Goal: Task Accomplishment & Management: Use online tool/utility

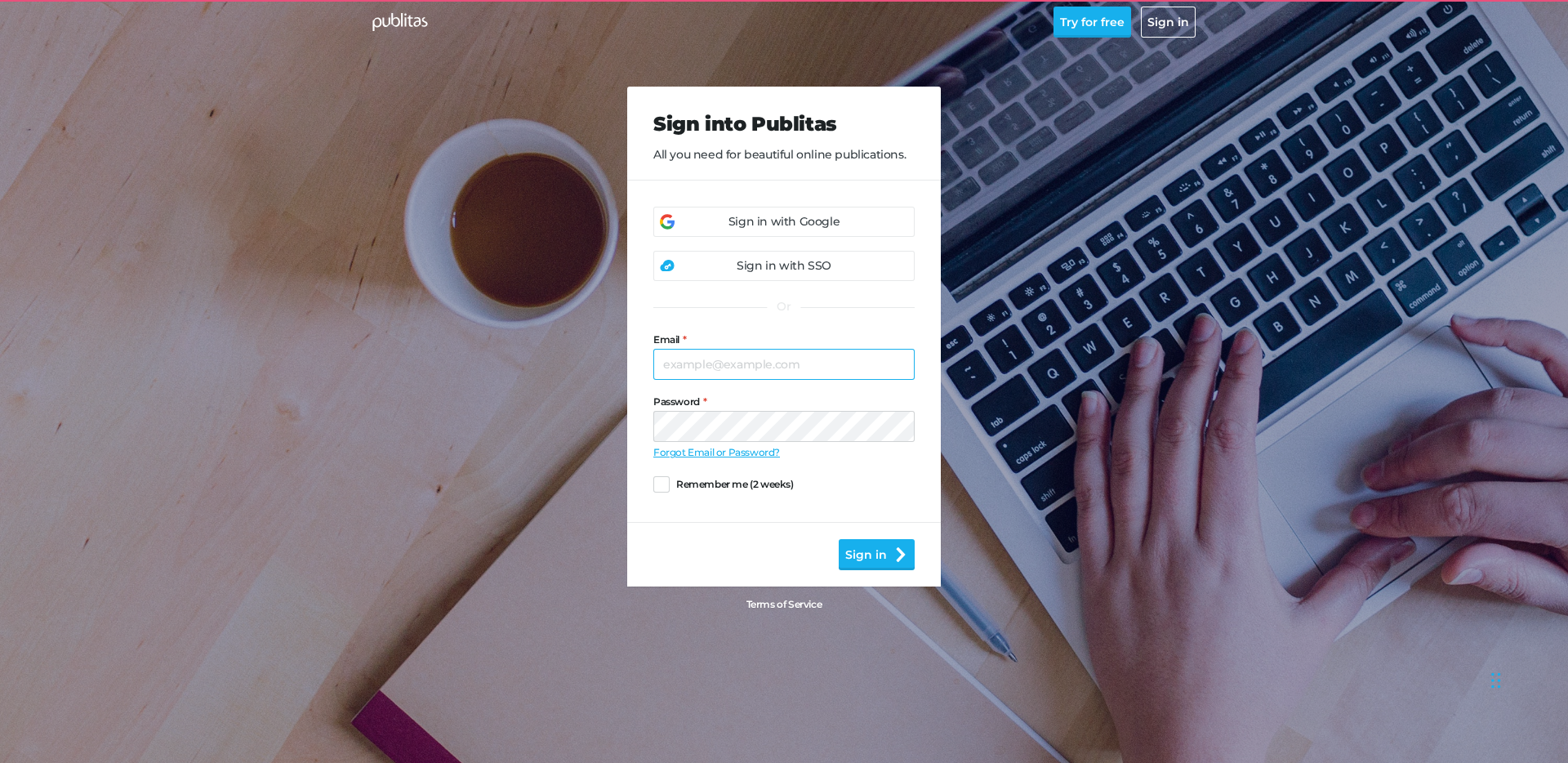
click at [724, 367] on input "Email" at bounding box center [784, 364] width 261 height 31
click at [797, 218] on div "Sign in with Google" at bounding box center [784, 221] width 111 height 17
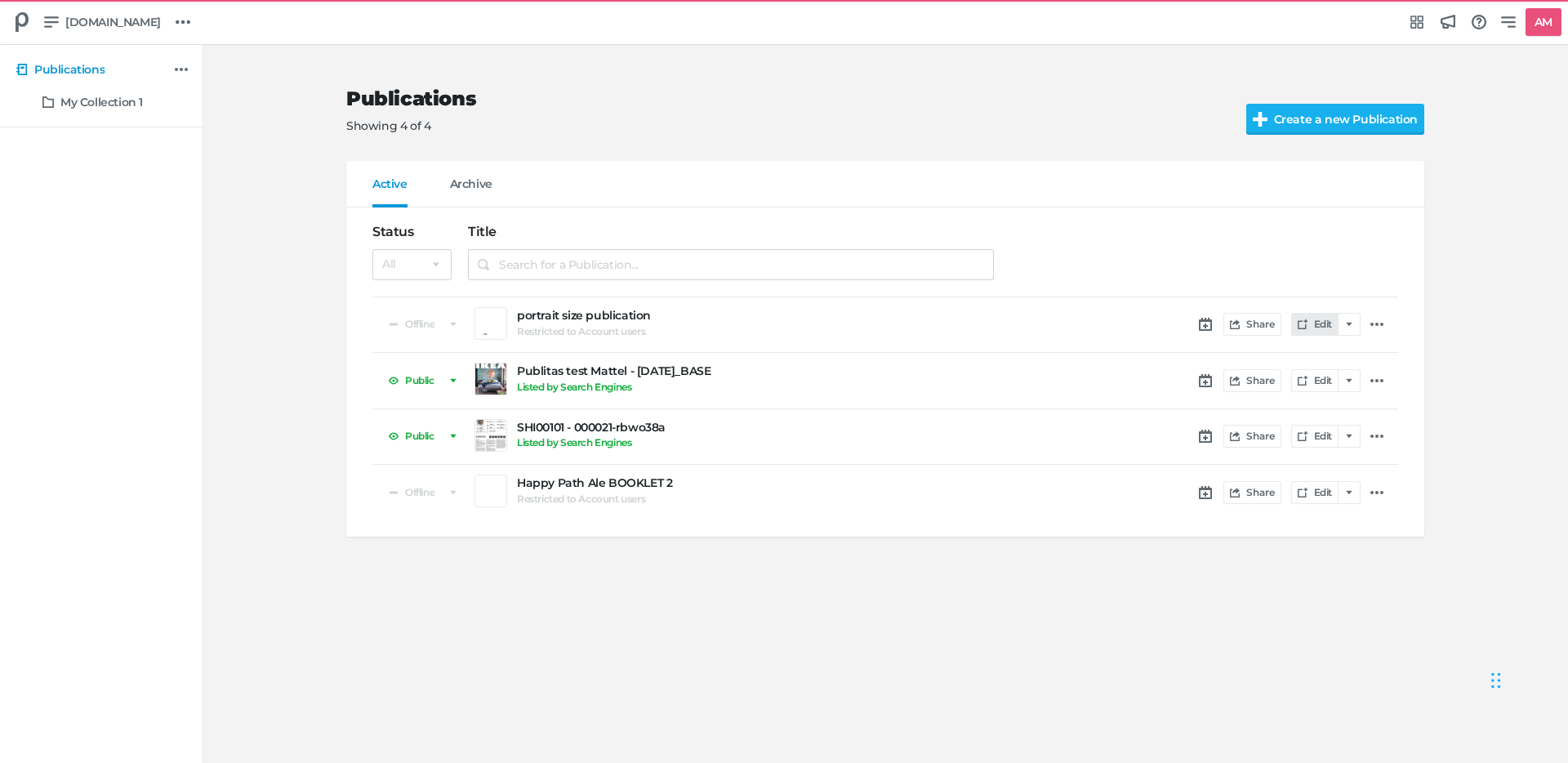
click at [1322, 323] on link "Edit" at bounding box center [1315, 324] width 47 height 23
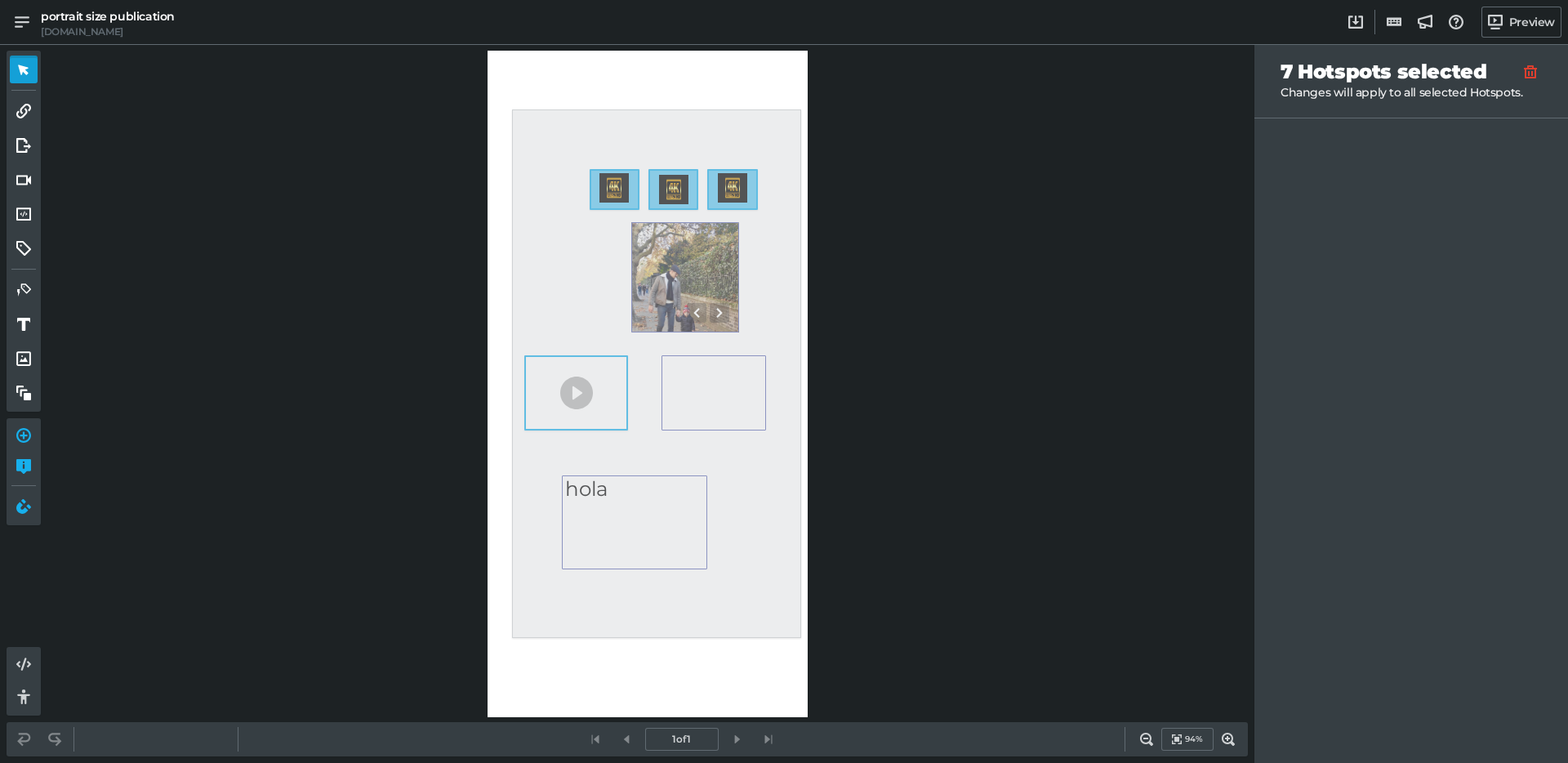
drag, startPoint x: 512, startPoint y: 109, endPoint x: 802, endPoint y: 638, distance: 603.3
click at [802, 638] on div "0 0 hola 0 0 0 0 0" at bounding box center [648, 384] width 320 height 667
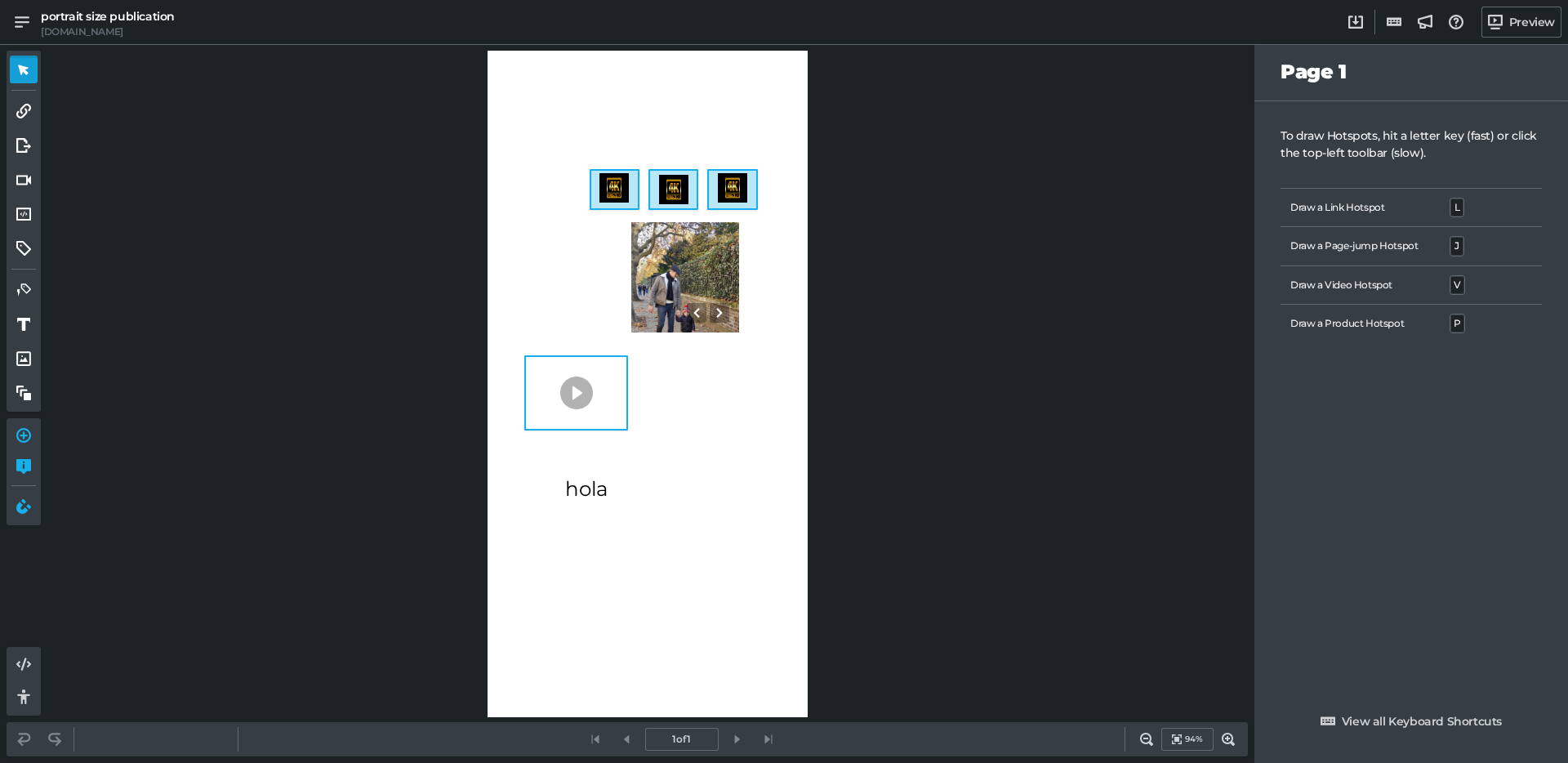
click at [784, 626] on div "0 0 hola 0 0 0 0 0" at bounding box center [648, 384] width 320 height 667
click at [722, 403] on div "0" at bounding box center [713, 392] width 104 height 75
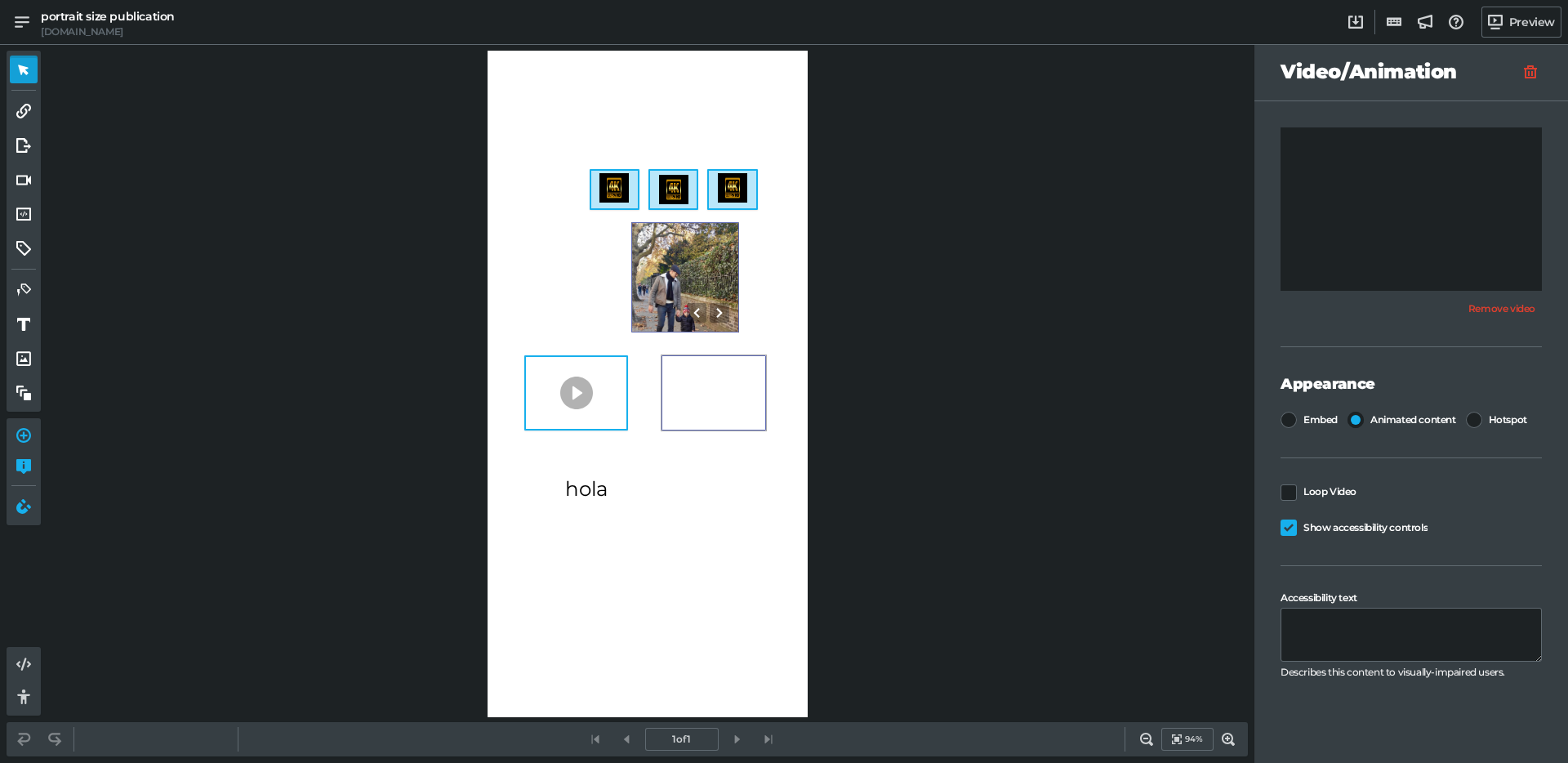
click at [667, 278] on div "0" at bounding box center [685, 277] width 108 height 110
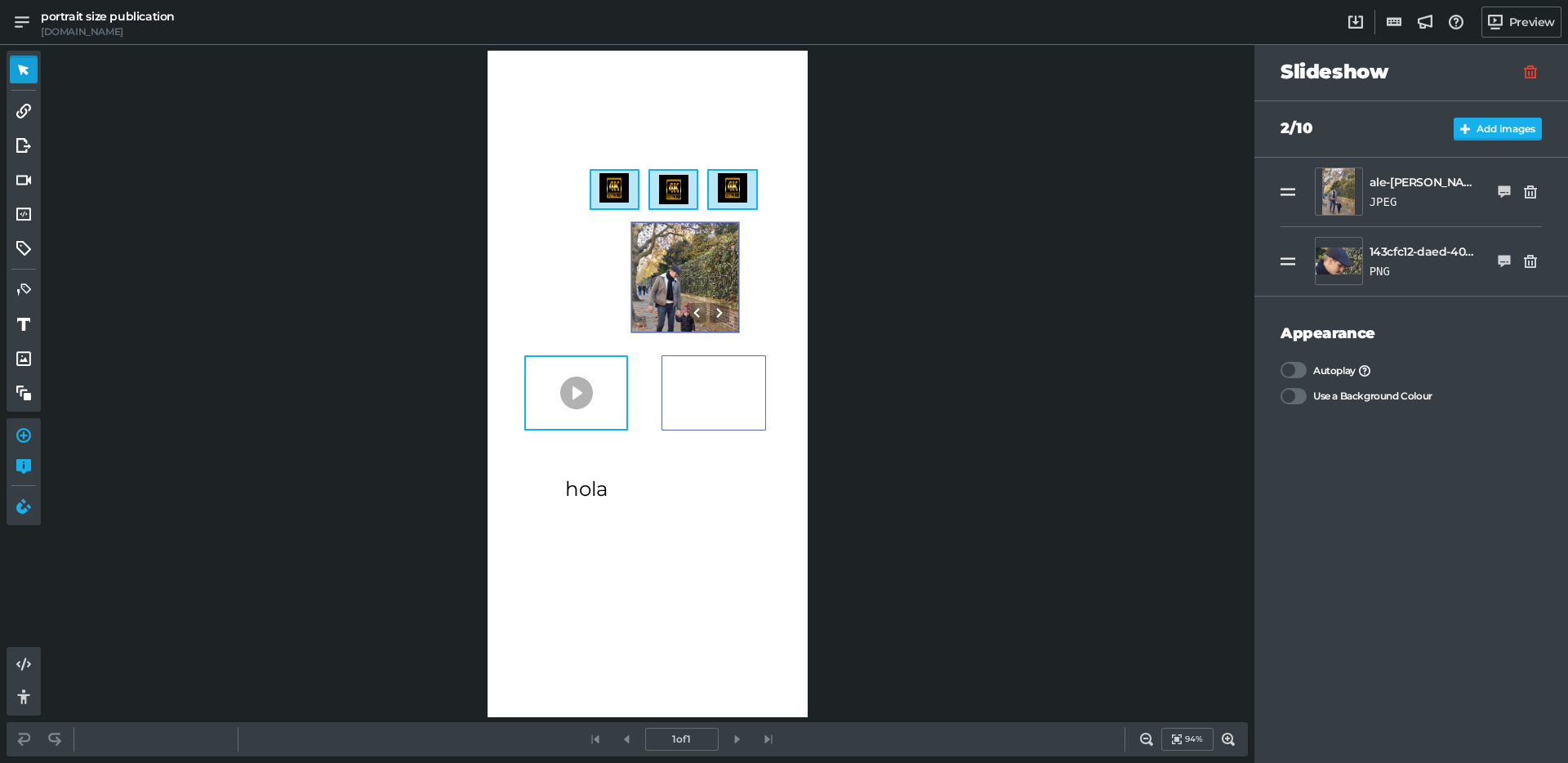
click at [691, 387] on div "0" at bounding box center [713, 392] width 104 height 75
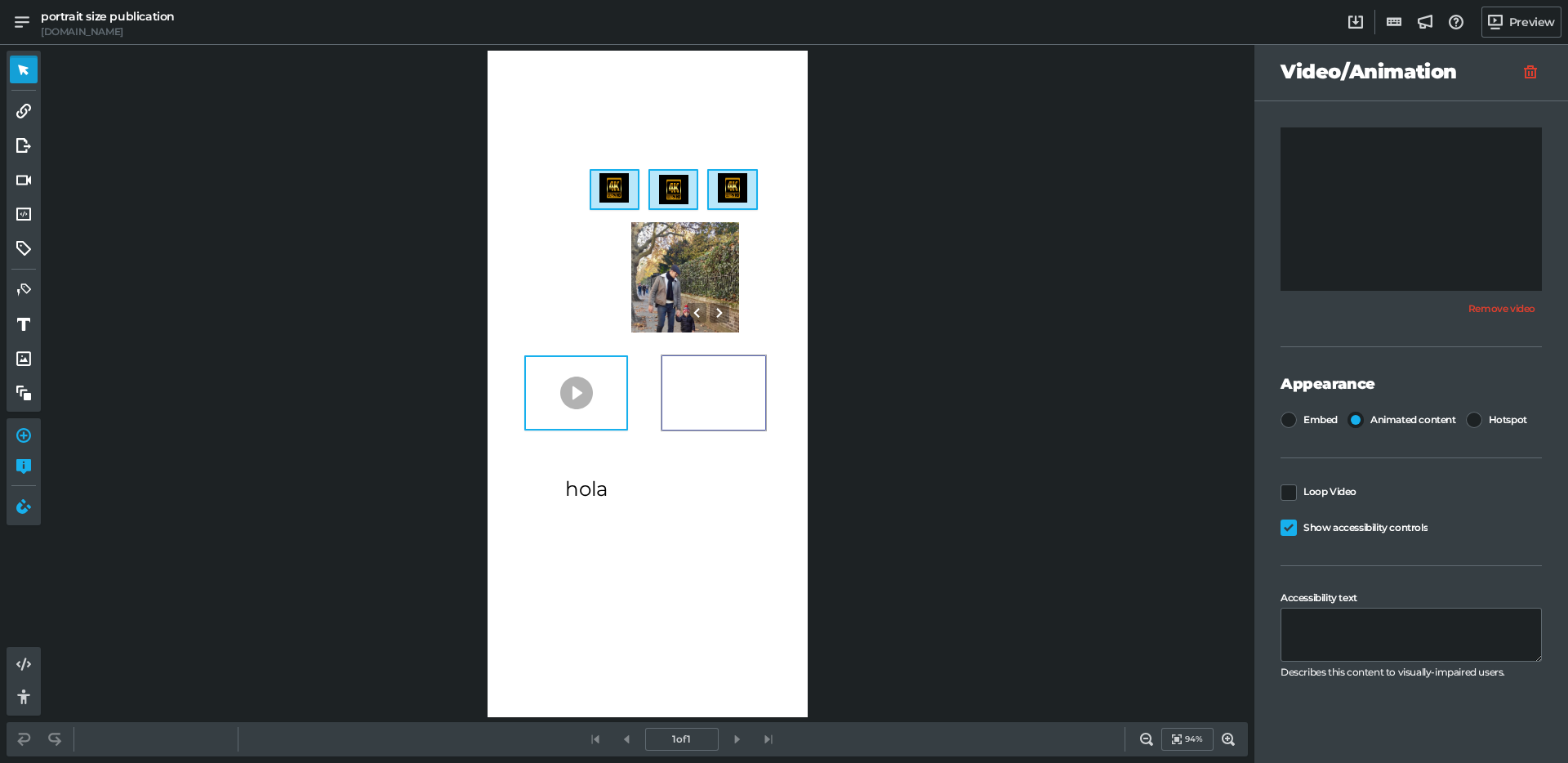
click at [573, 388] on div "0" at bounding box center [576, 392] width 104 height 75
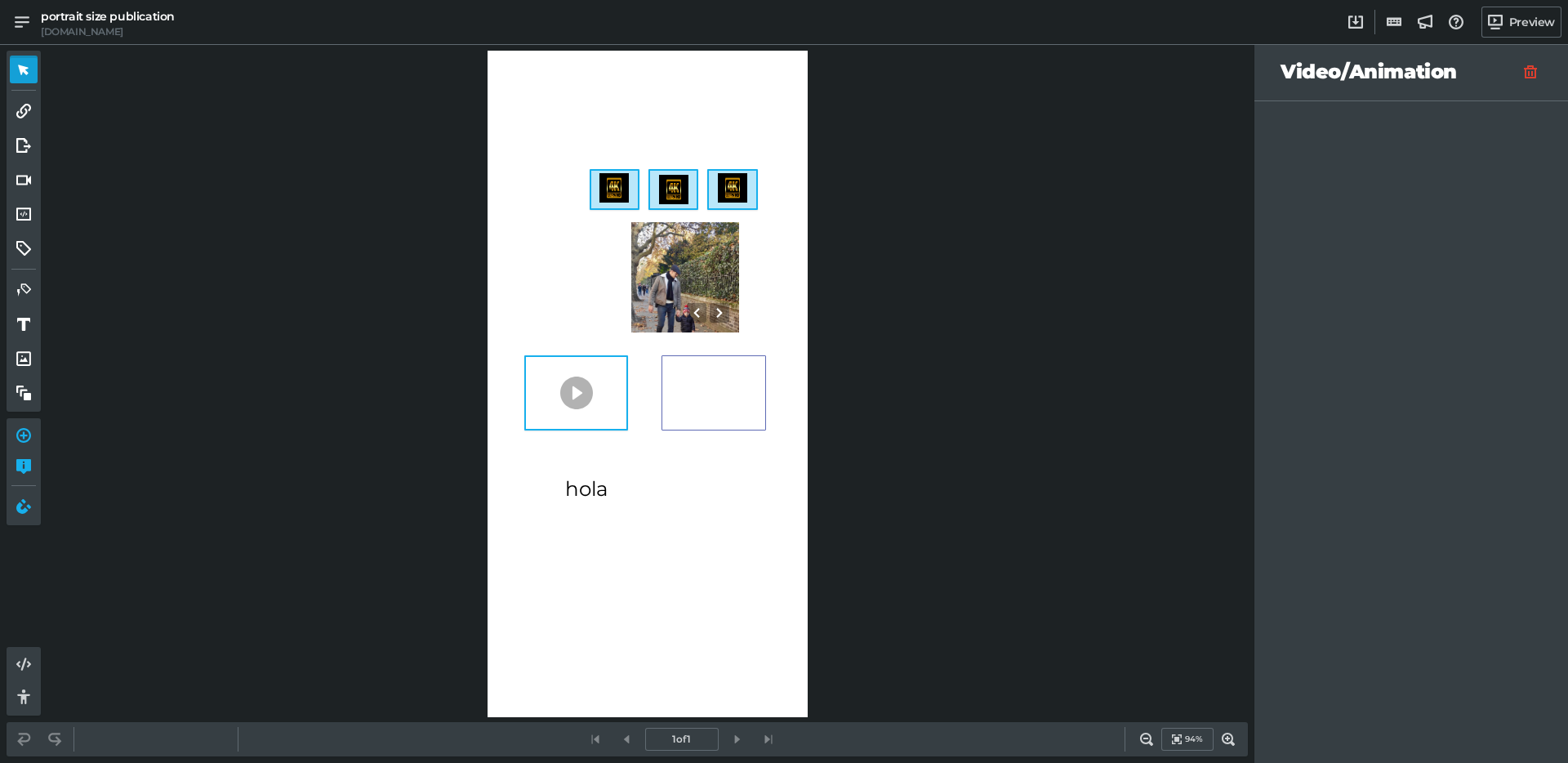
click at [730, 395] on div "0" at bounding box center [713, 392] width 104 height 75
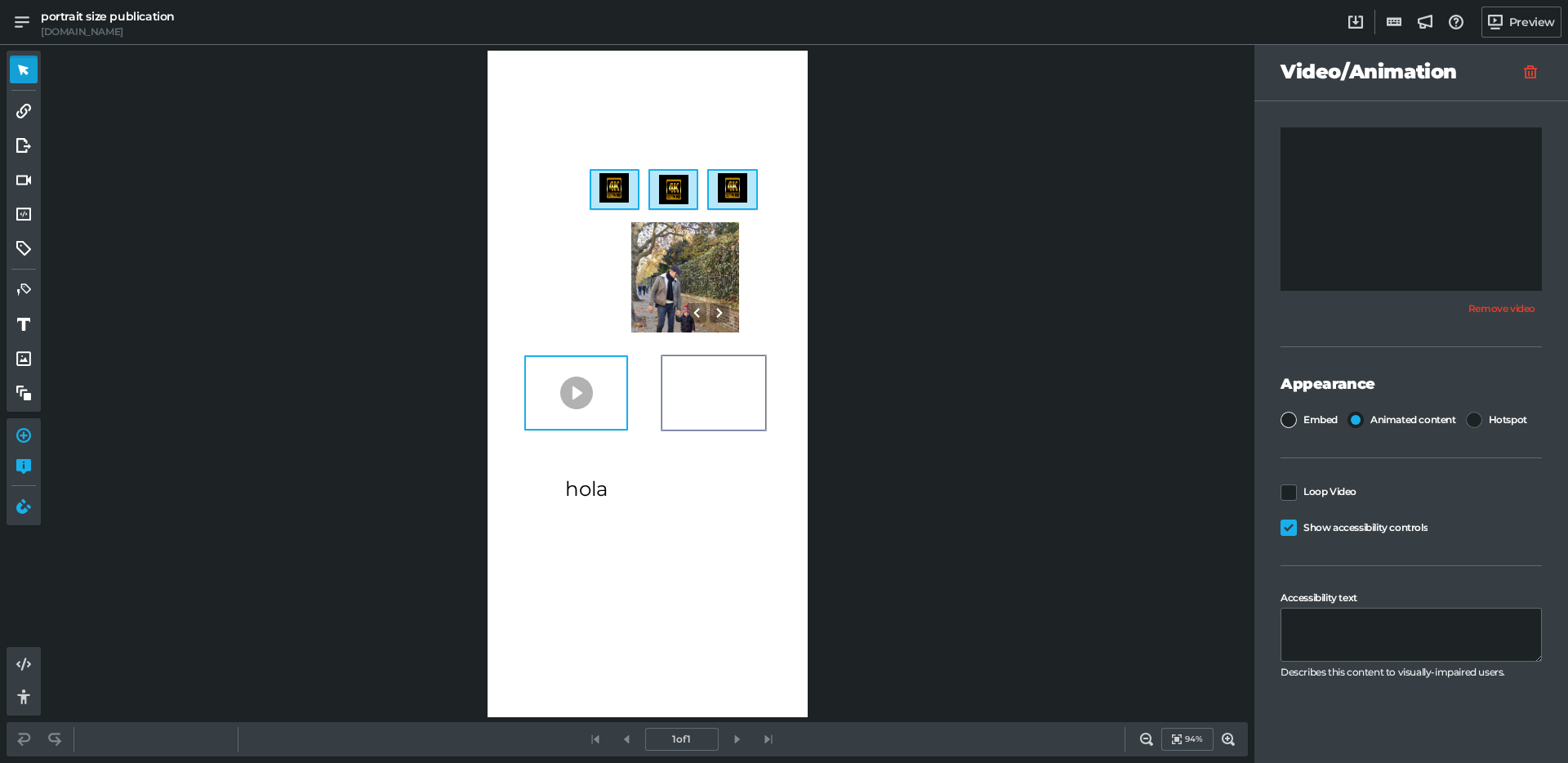
click at [1289, 415] on div at bounding box center [1288, 419] width 16 height 16
click at [1281, 412] on input "Embed" at bounding box center [1281, 412] width 0 height 0
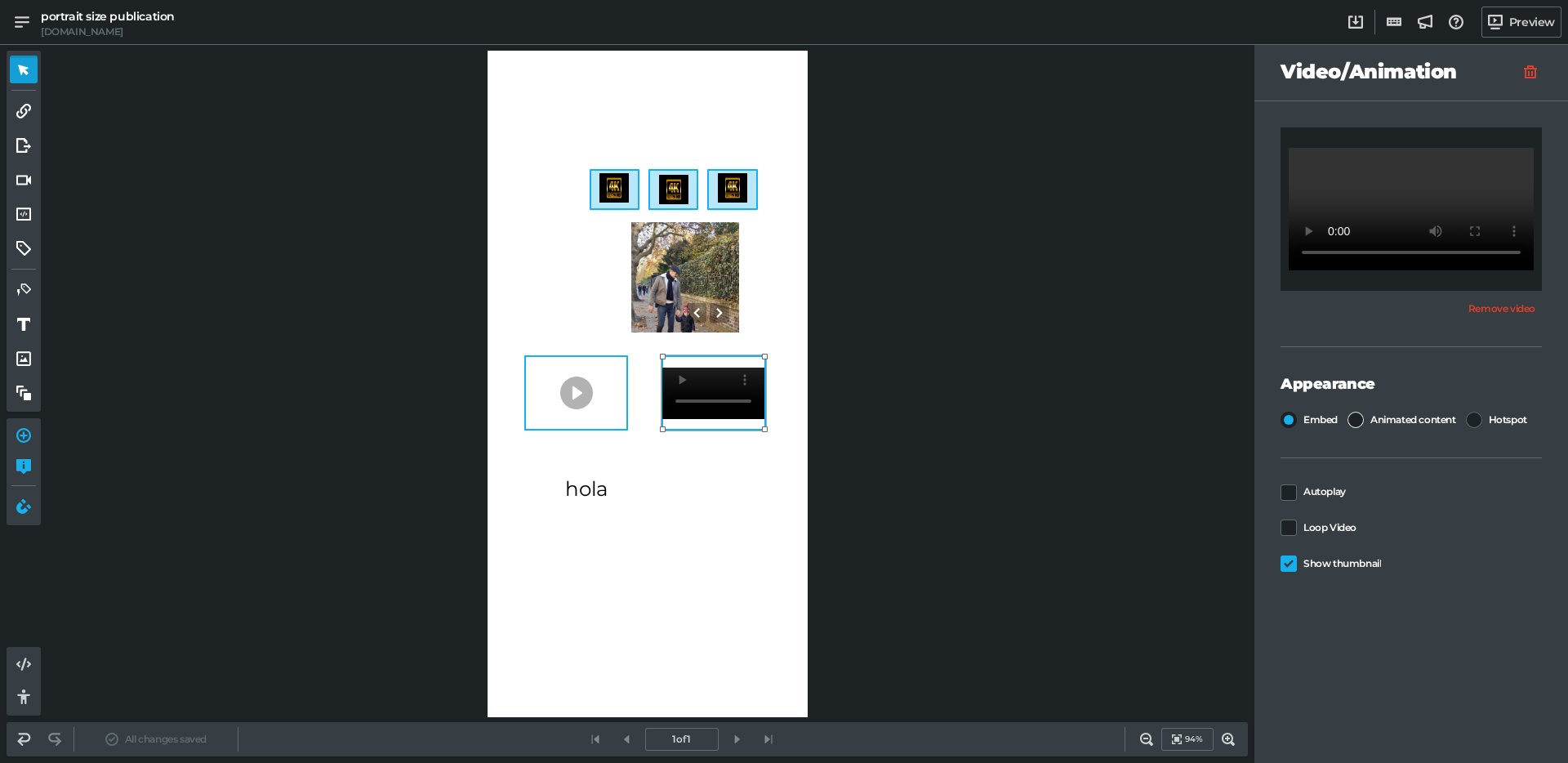
click at [1353, 420] on div at bounding box center [1355, 419] width 16 height 16
click at [1347, 412] on input "Animated content" at bounding box center [1347, 412] width 0 height 0
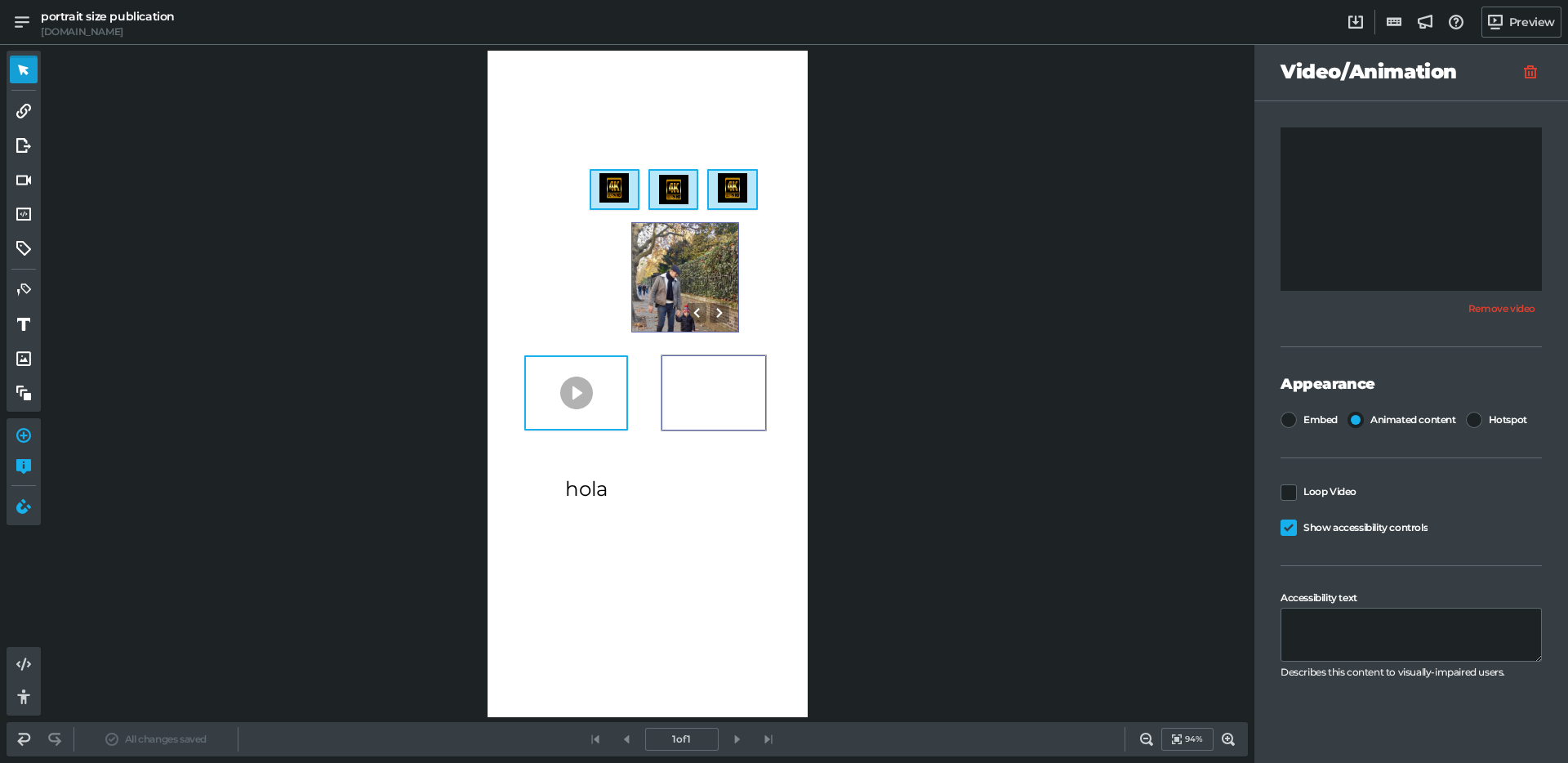
click at [677, 269] on div "0" at bounding box center [685, 277] width 108 height 110
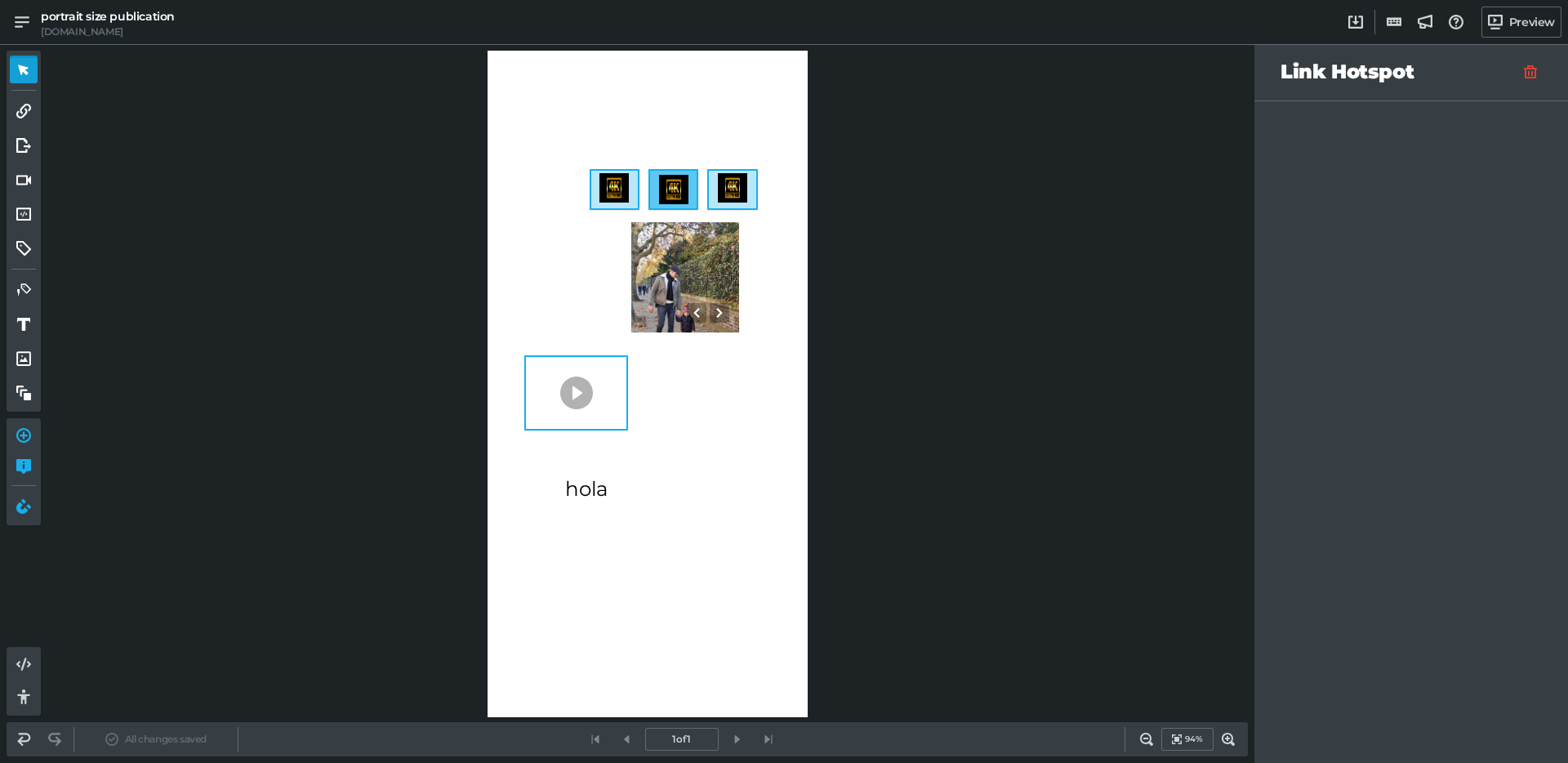
click at [665, 181] on div at bounding box center [674, 189] width 29 height 29
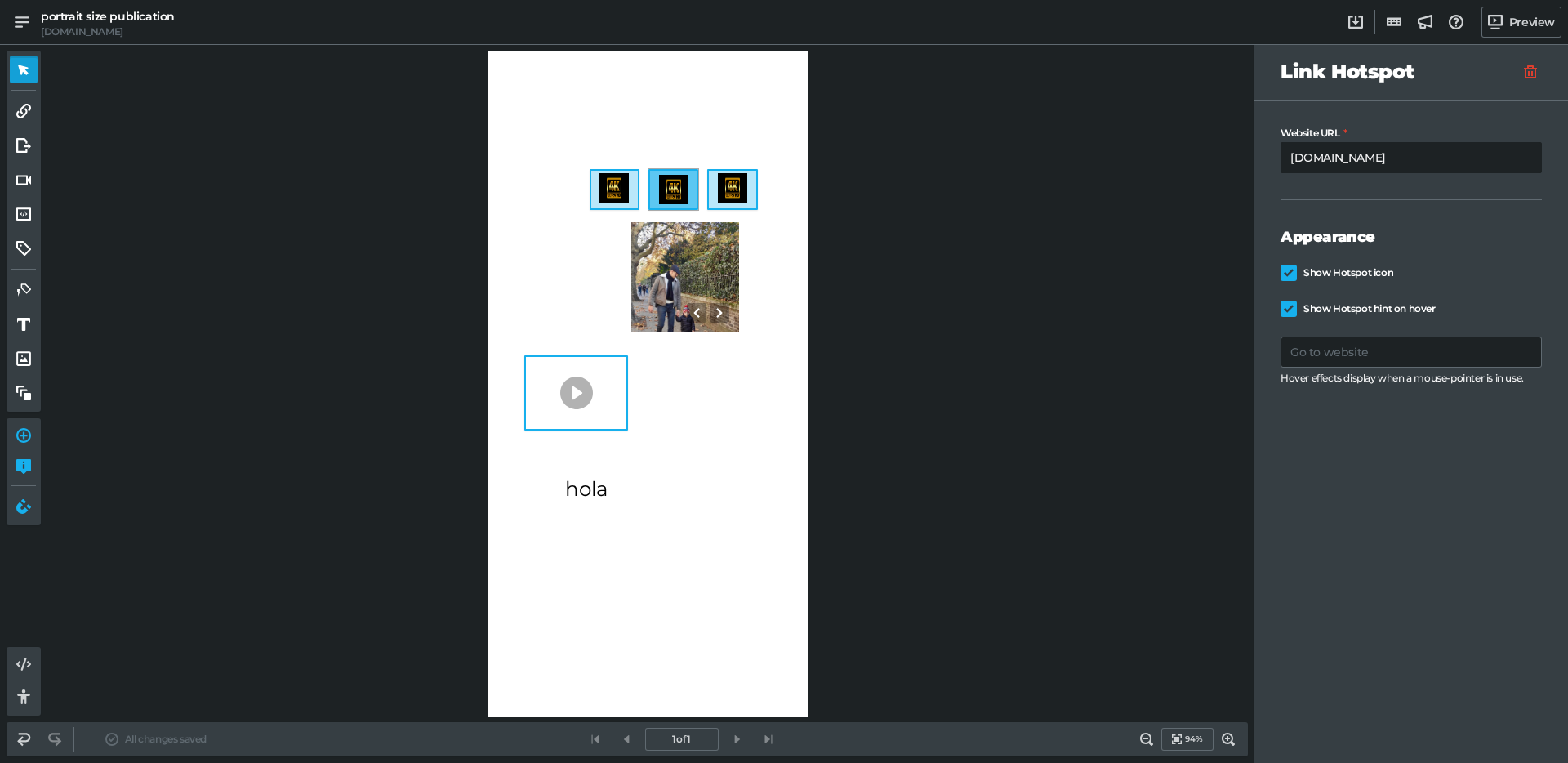
click at [602, 191] on div at bounding box center [614, 188] width 29 height 29
click at [586, 510] on div "hola" at bounding box center [634, 523] width 146 height 94
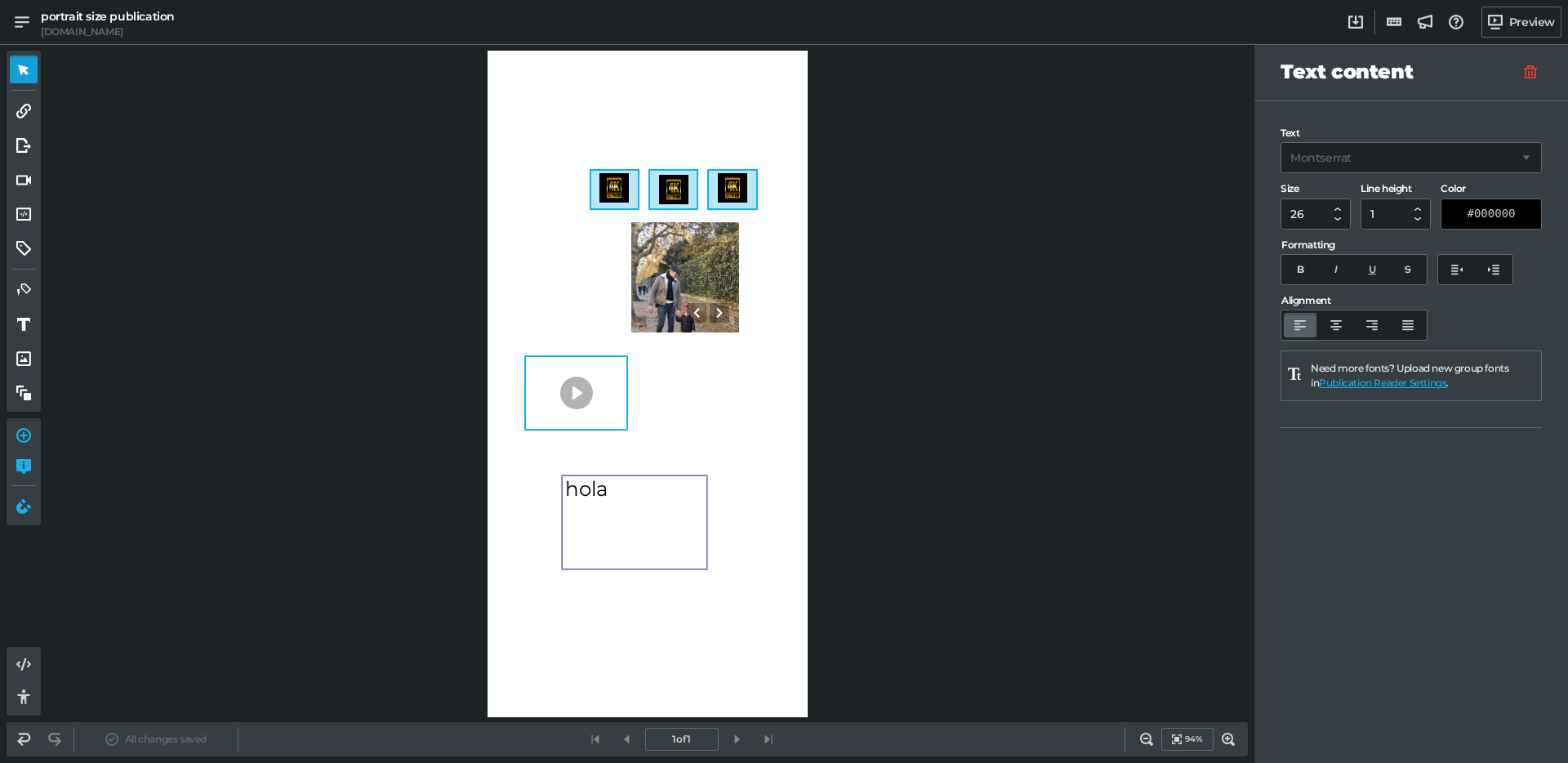
click at [639, 613] on div "0 0 hola 0 0 0 0 0" at bounding box center [648, 384] width 320 height 667
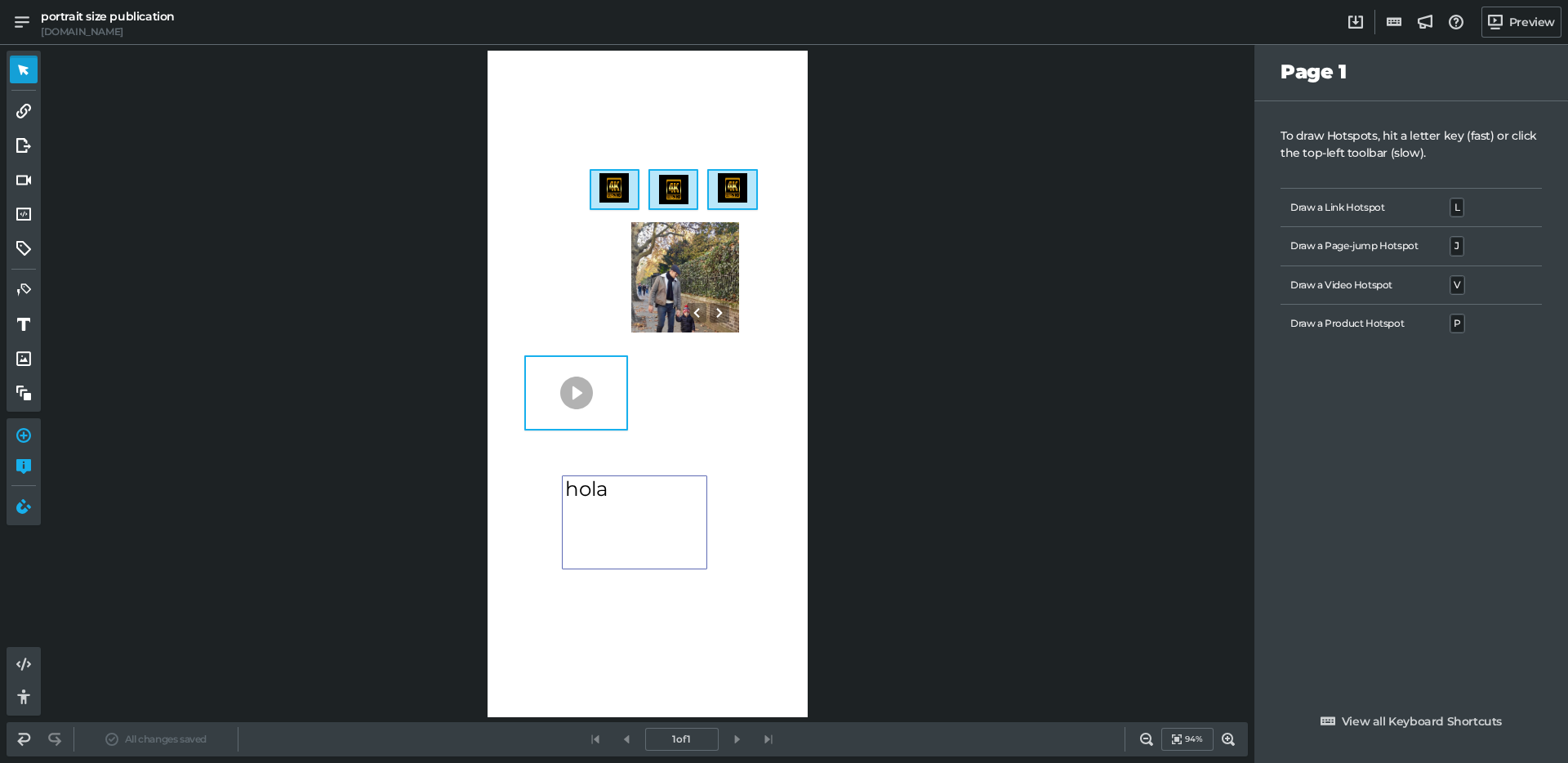
click at [630, 535] on div "hola" at bounding box center [634, 523] width 146 height 94
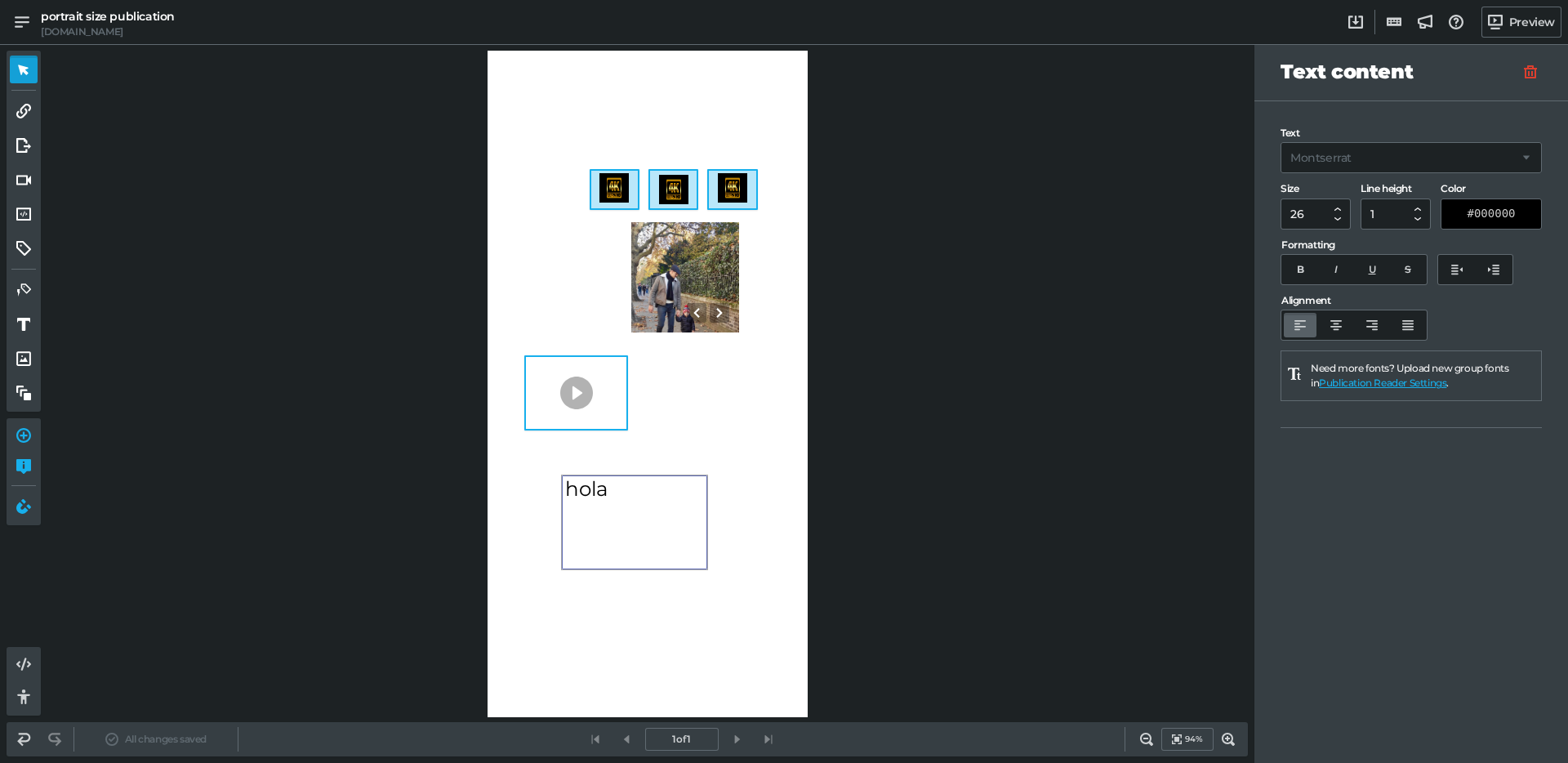
click at [704, 563] on div "hola" at bounding box center [634, 523] width 146 height 94
click at [682, 555] on div "hola" at bounding box center [634, 523] width 146 height 94
click at [710, 573] on div "0 0 hola 0 0 0 0 0" at bounding box center [648, 384] width 320 height 667
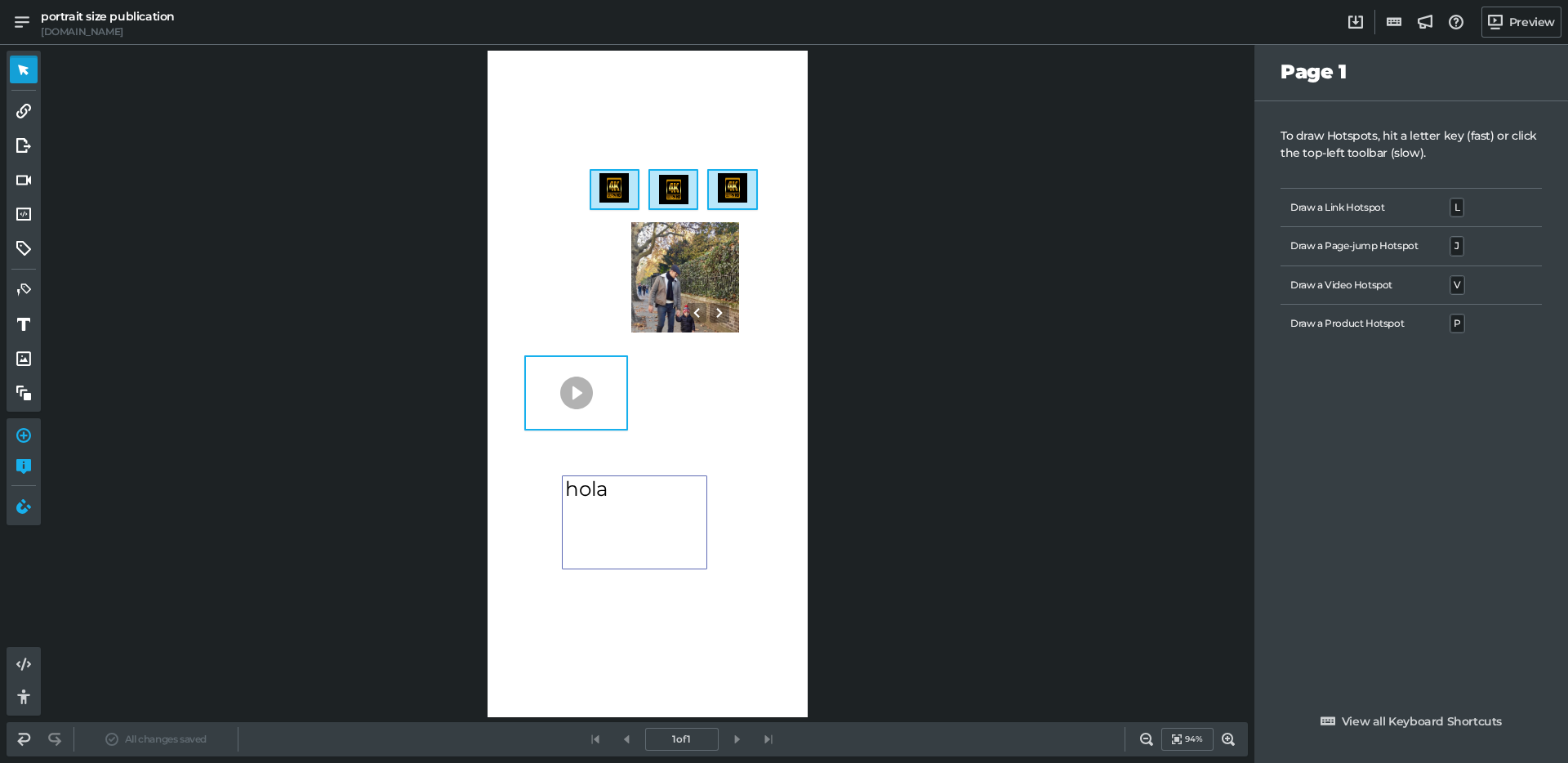
click at [700, 563] on div "hola" at bounding box center [634, 523] width 146 height 94
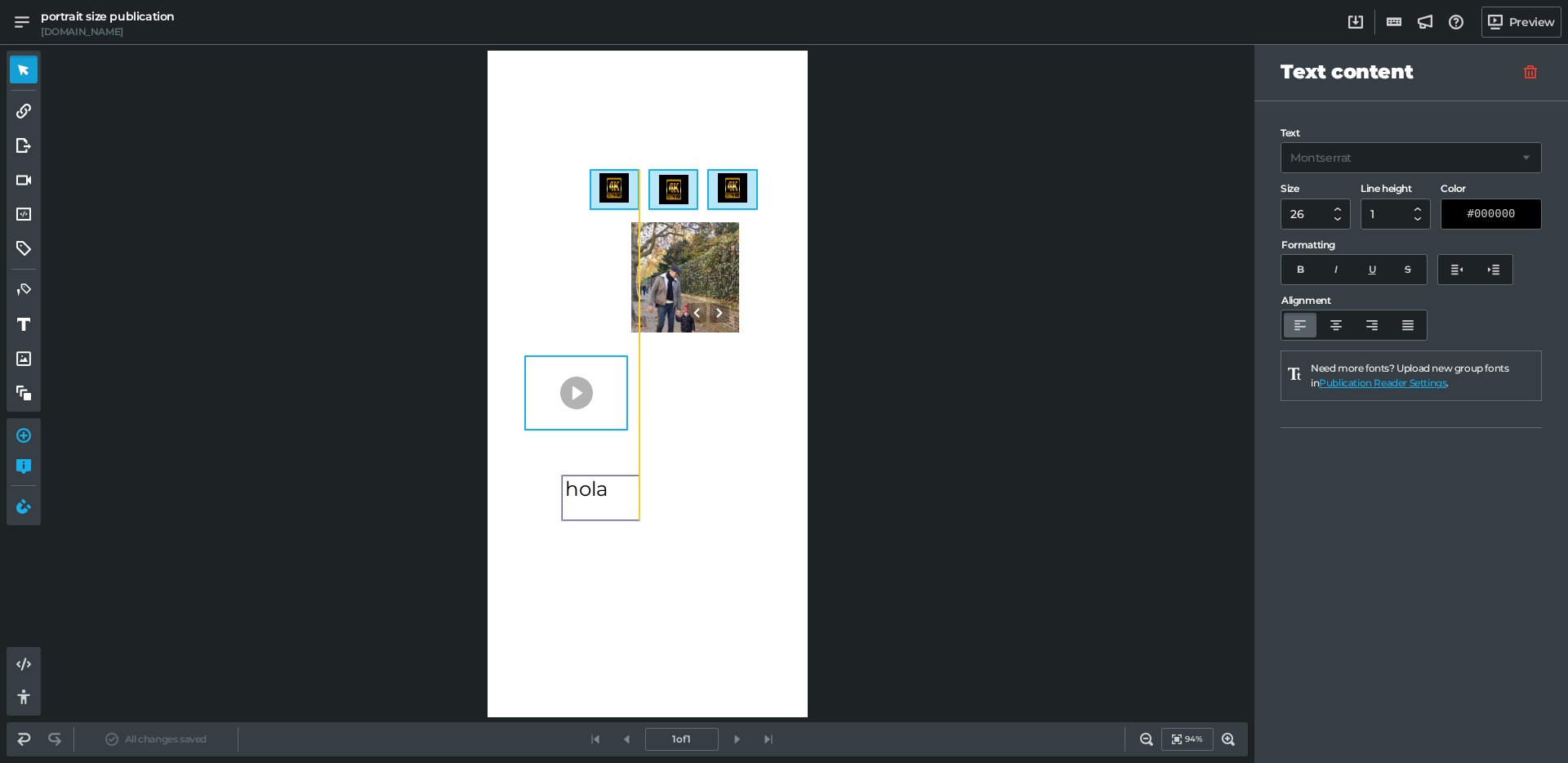
drag, startPoint x: 707, startPoint y: 568, endPoint x: 640, endPoint y: 514, distance: 86.1
click at [640, 516] on div at bounding box center [638, 519] width 6 height 6
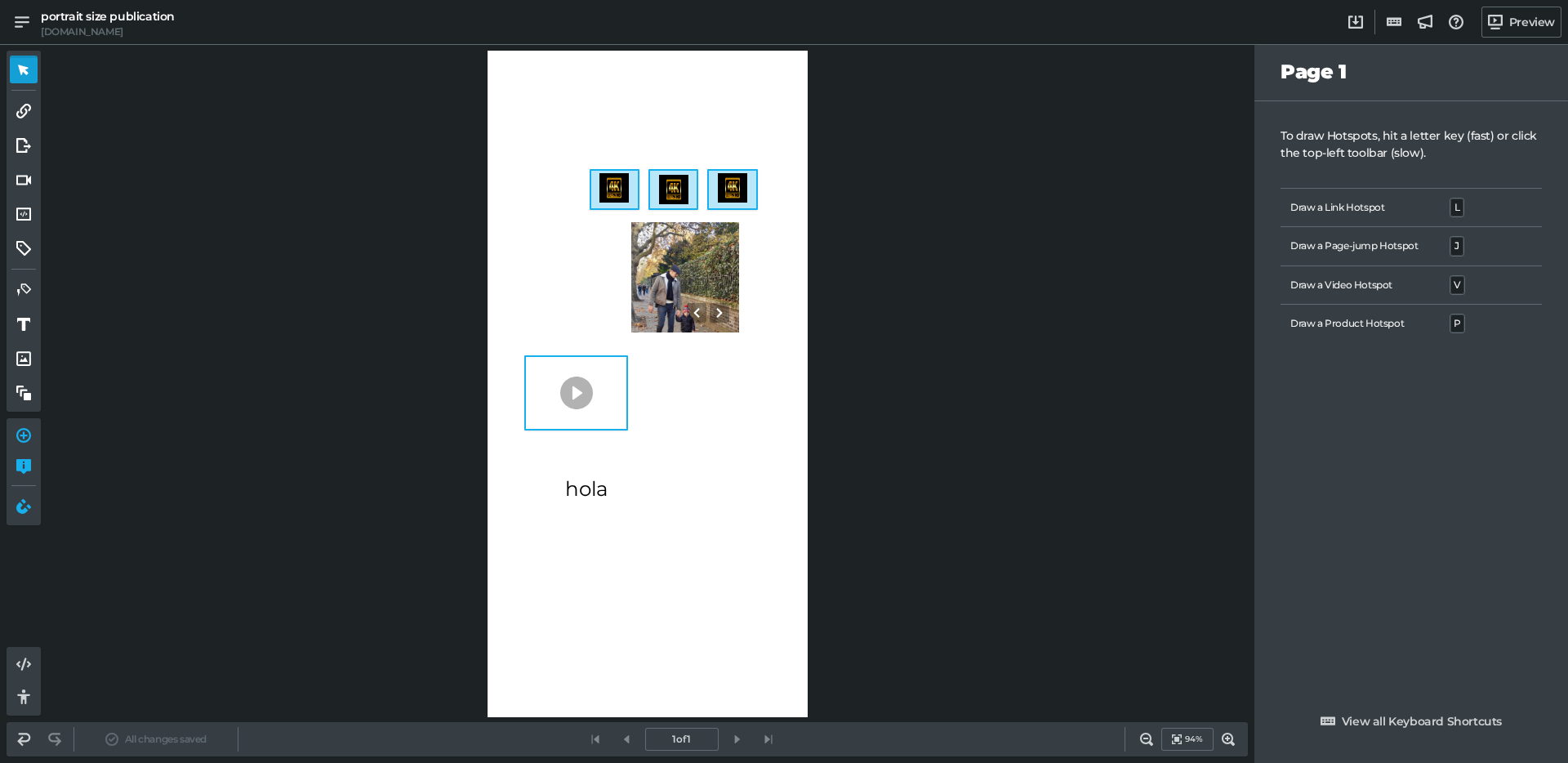
click at [696, 535] on div "0 0 hola 0 0 0 0 0" at bounding box center [648, 384] width 320 height 667
click at [23, 356] on icon at bounding box center [23, 358] width 14 height 14
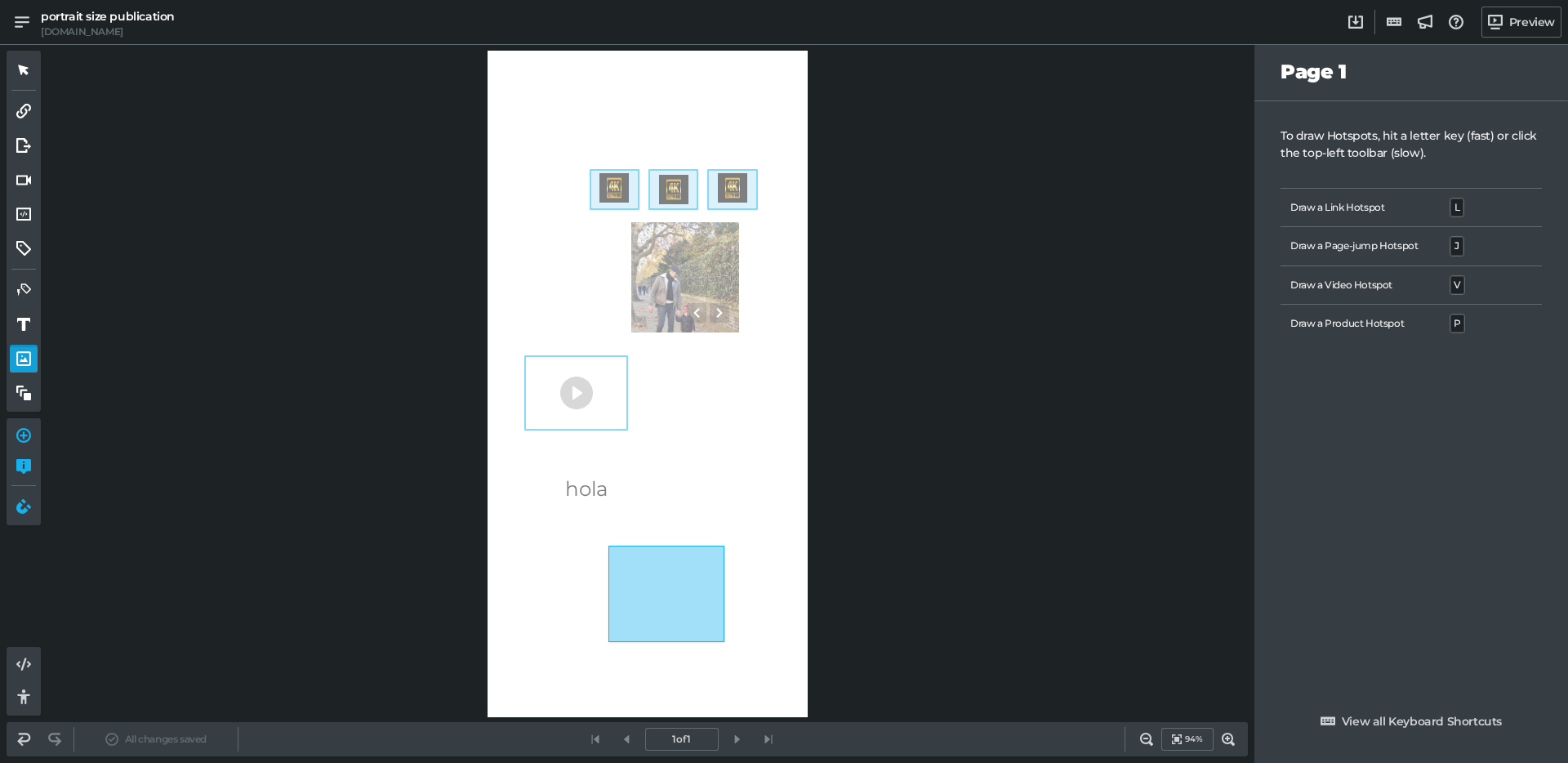
drag, startPoint x: 609, startPoint y: 546, endPoint x: 731, endPoint y: 648, distance: 159.0
click at [731, 648] on div "0 0 hola 0 0 0 0 0" at bounding box center [648, 384] width 320 height 667
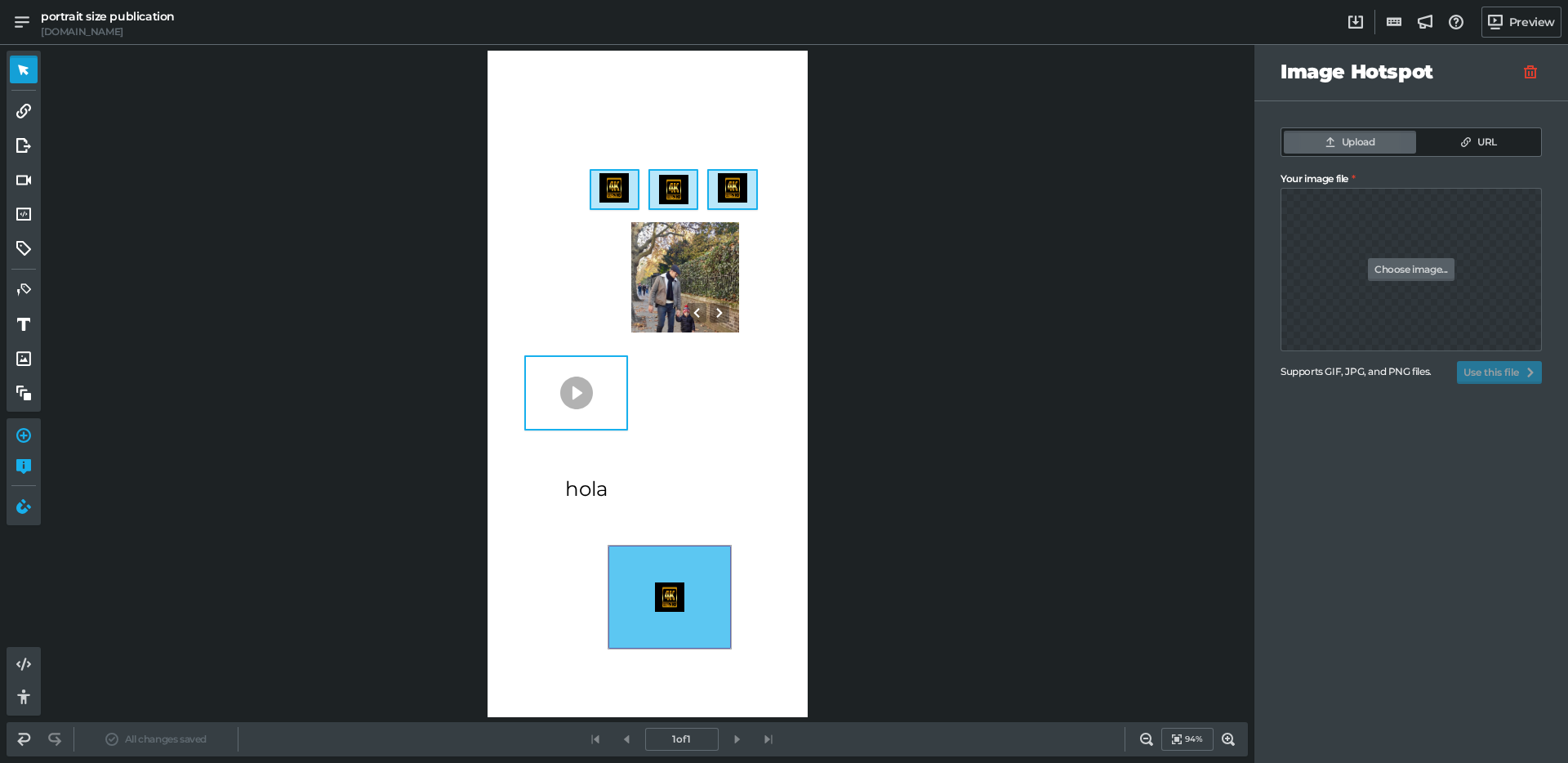
click at [1397, 274] on link "Choose image..." at bounding box center [1411, 269] width 87 height 23
click at [1397, 257] on input "Your image file" at bounding box center [1411, 221] width 261 height 68
type input "C:\fakepath\ale-doll-gpt.png"
click at [1484, 376] on button "Use this file" at bounding box center [1499, 372] width 85 height 23
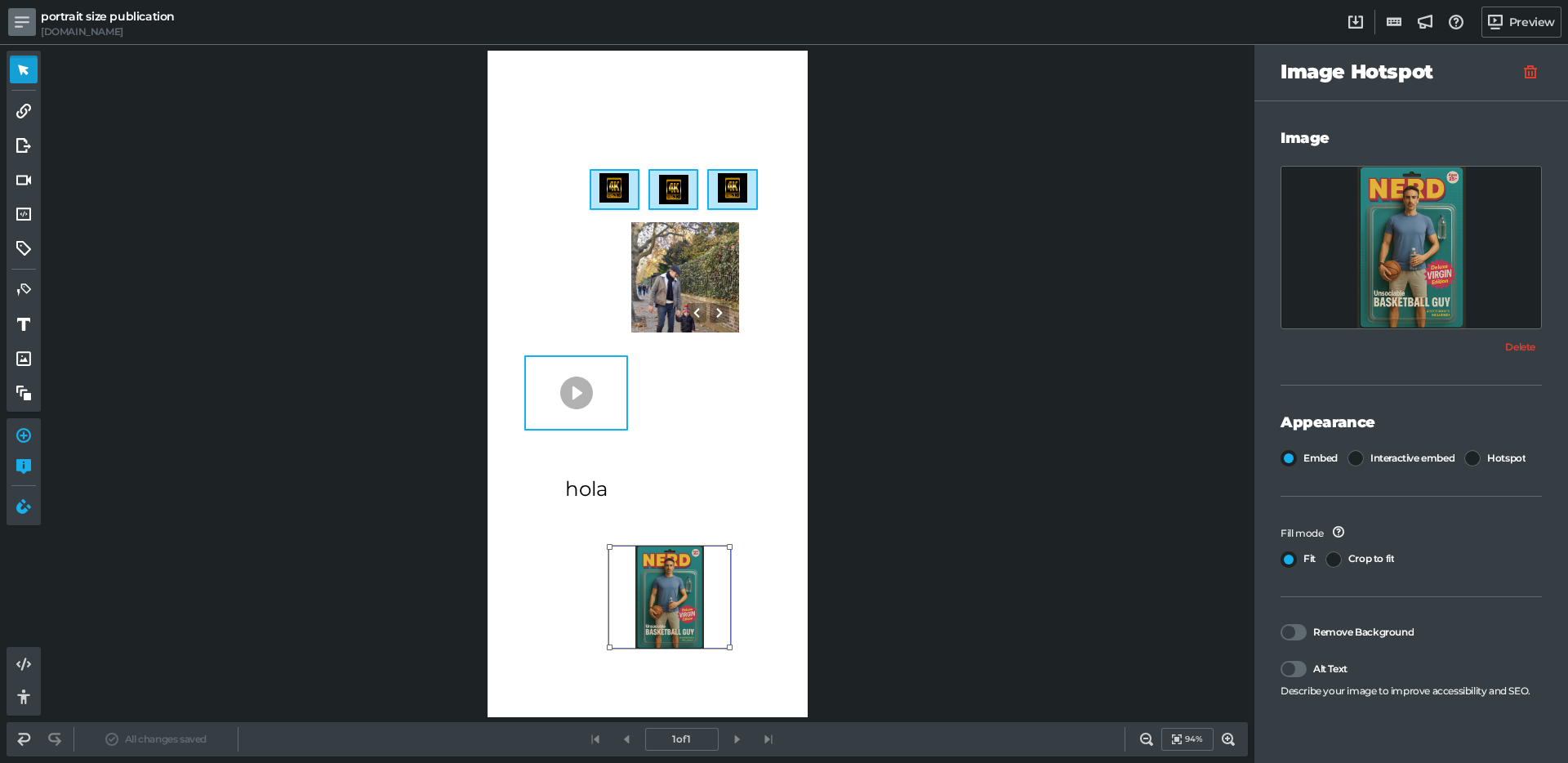
click at [13, 21] on link at bounding box center [22, 22] width 28 height 28
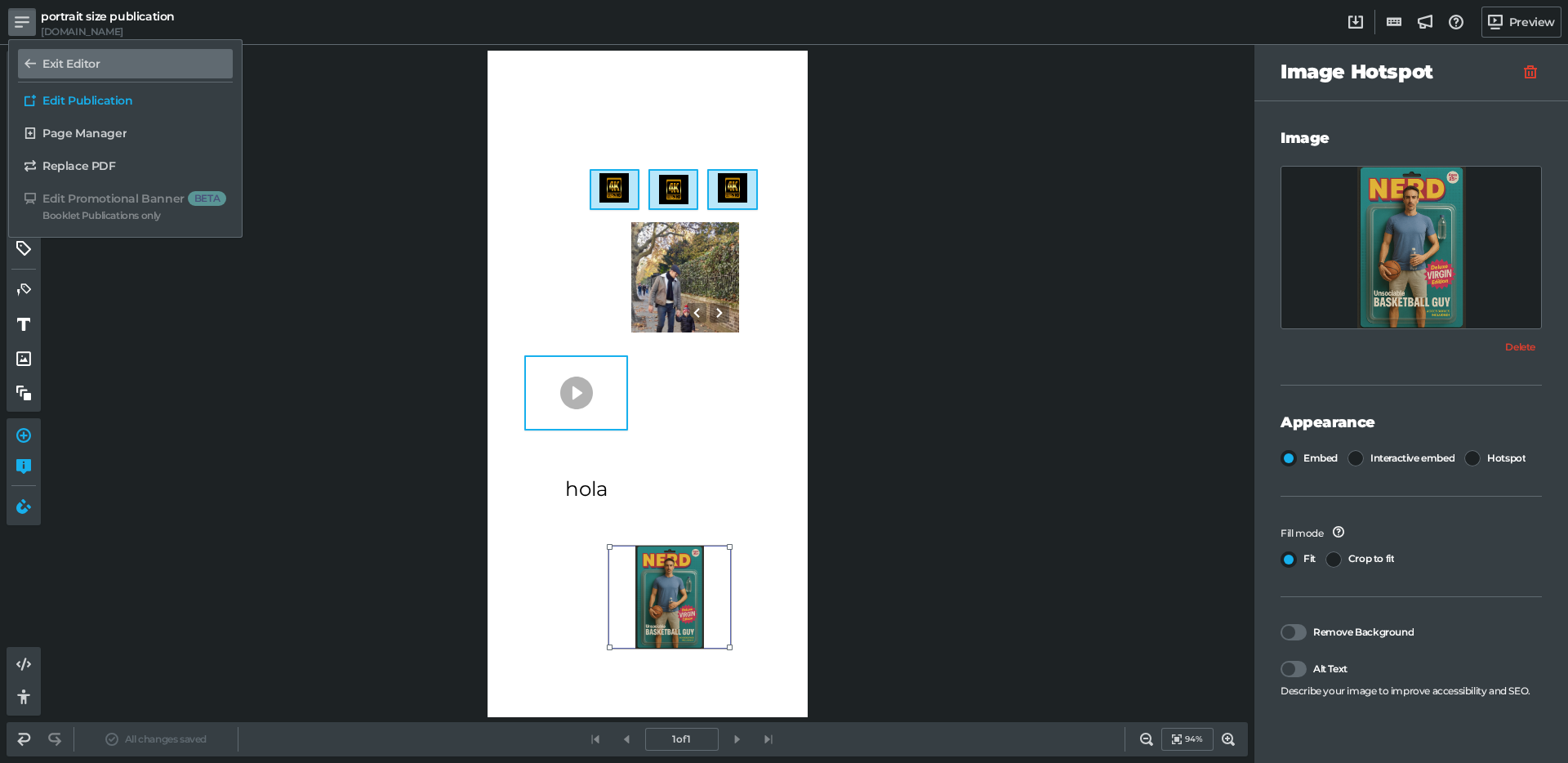
click at [76, 57] on h5 "Exit Editor" at bounding box center [71, 64] width 58 height 13
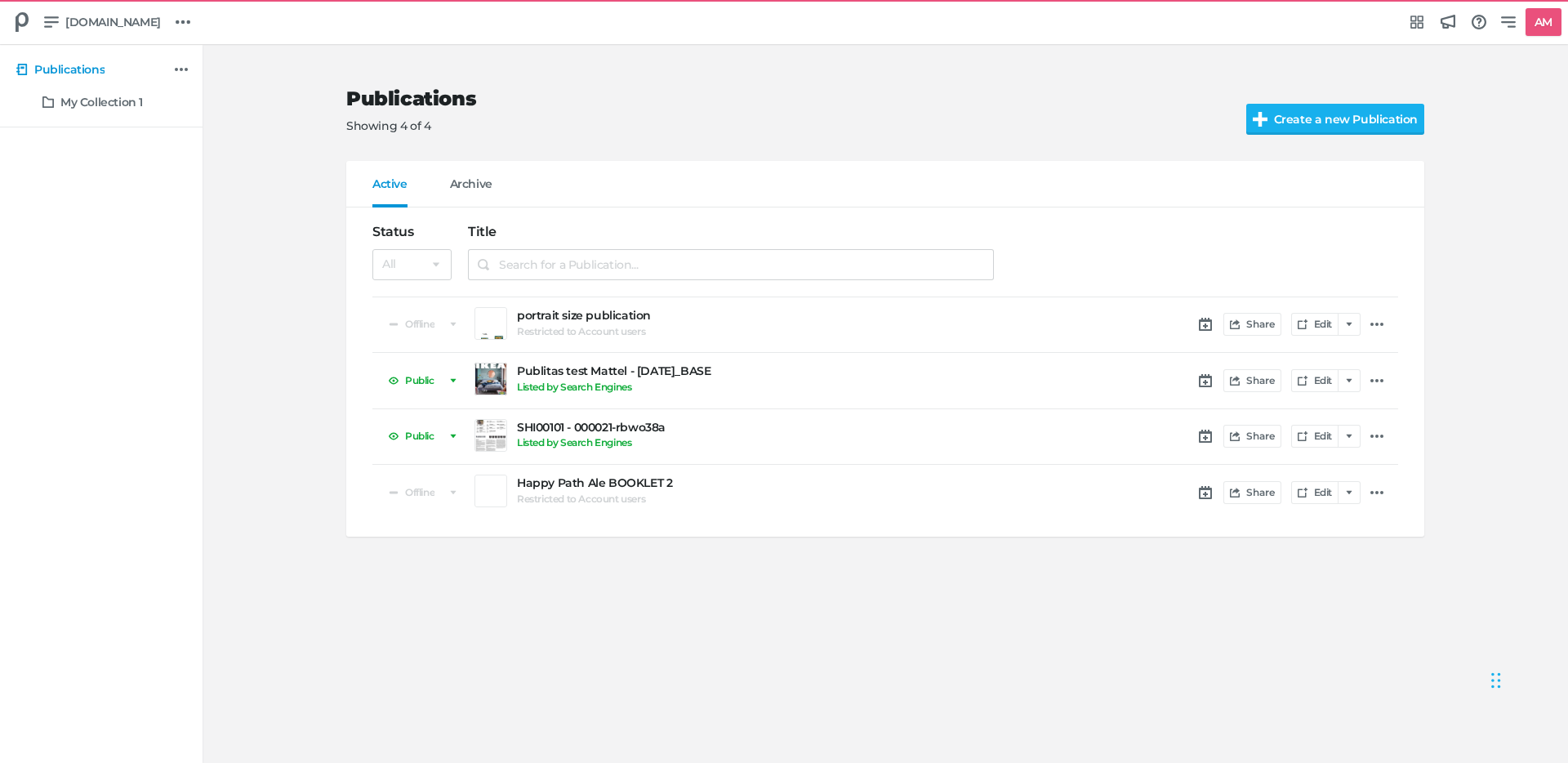
click at [588, 309] on h5 "portrait size publication" at bounding box center [755, 316] width 477 height 13
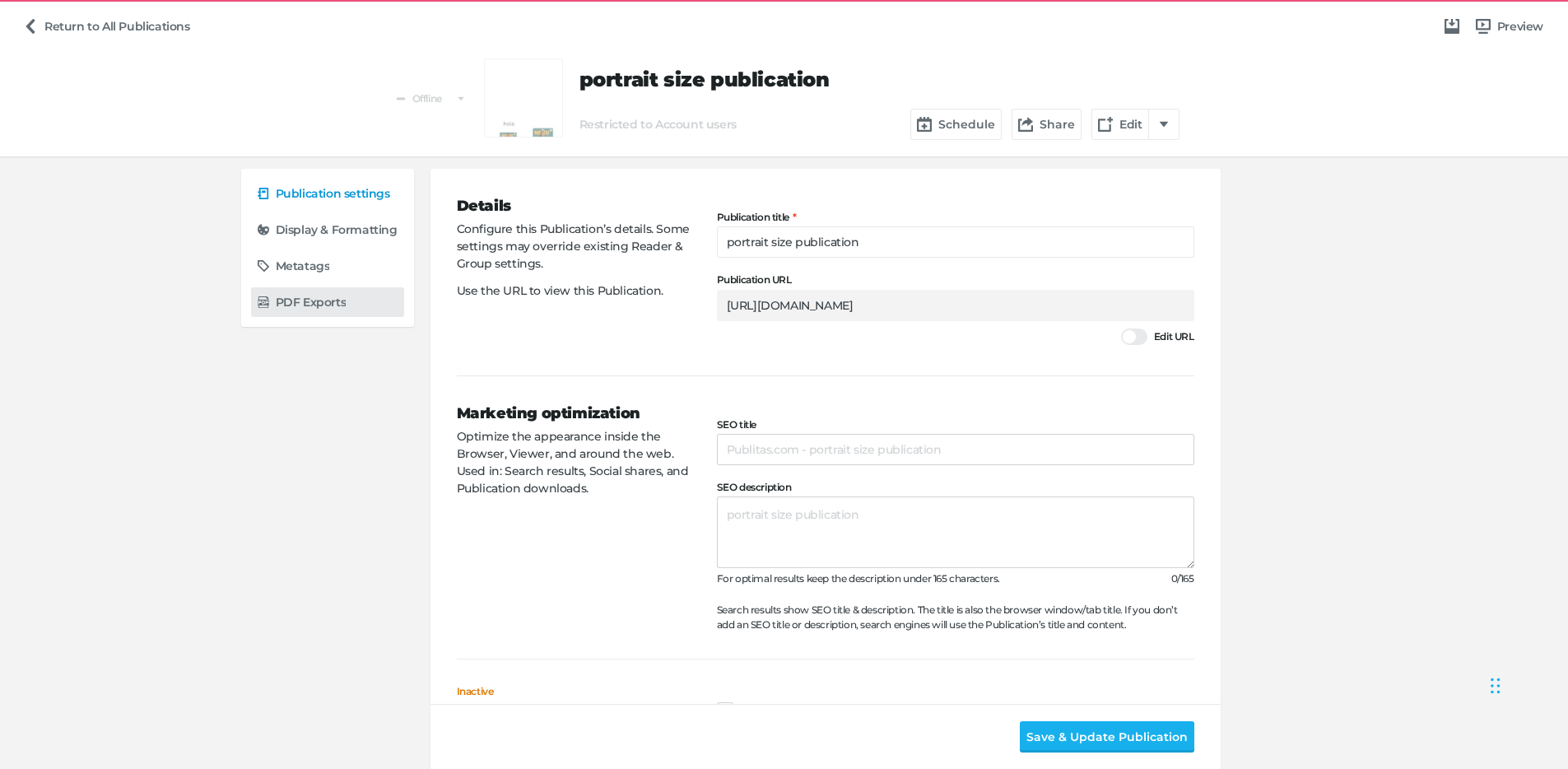
click at [313, 303] on h5 "PDF Exports" at bounding box center [311, 302] width 70 height 14
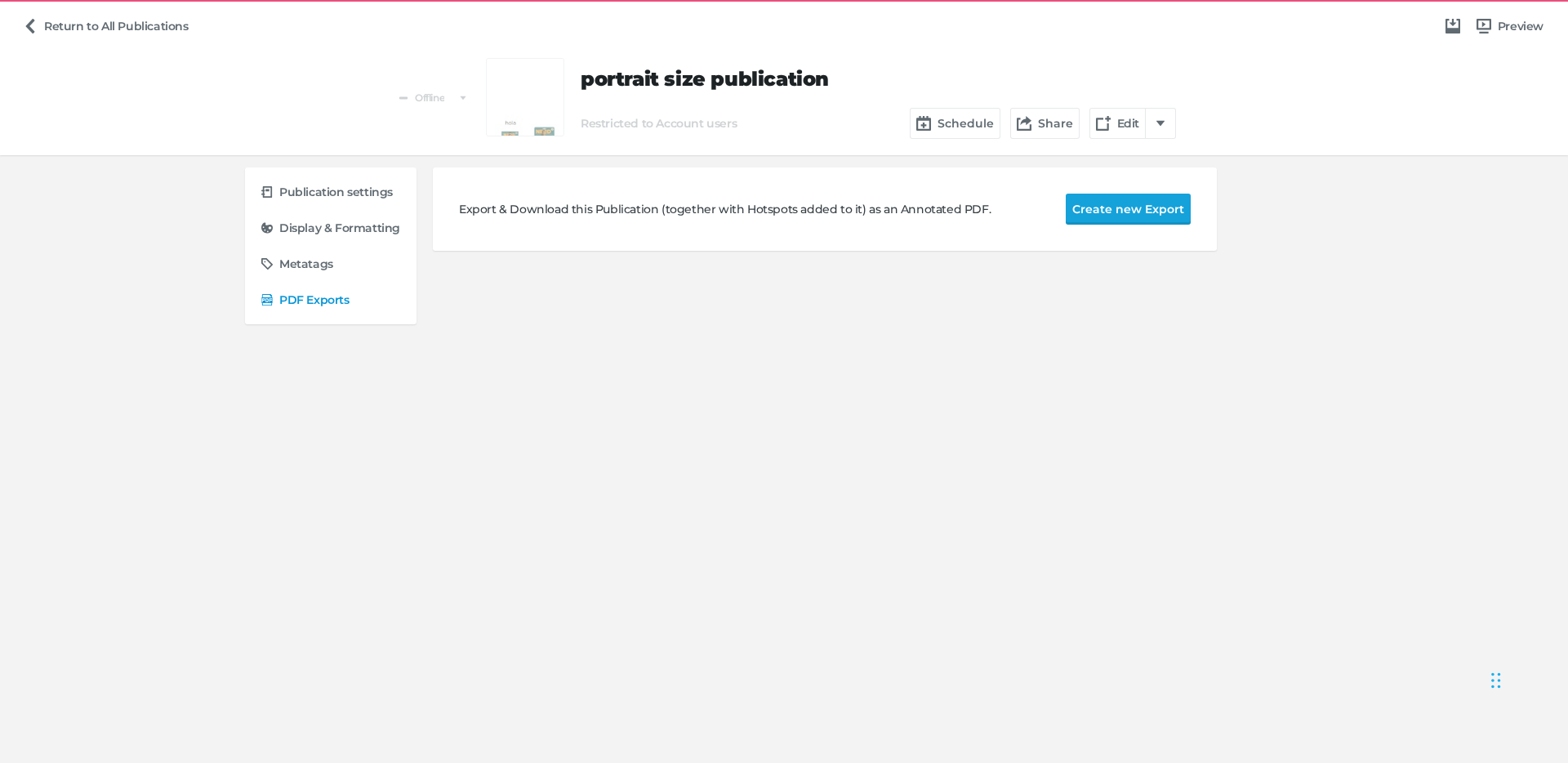
click at [1106, 212] on button "Create new Export" at bounding box center [1128, 209] width 125 height 31
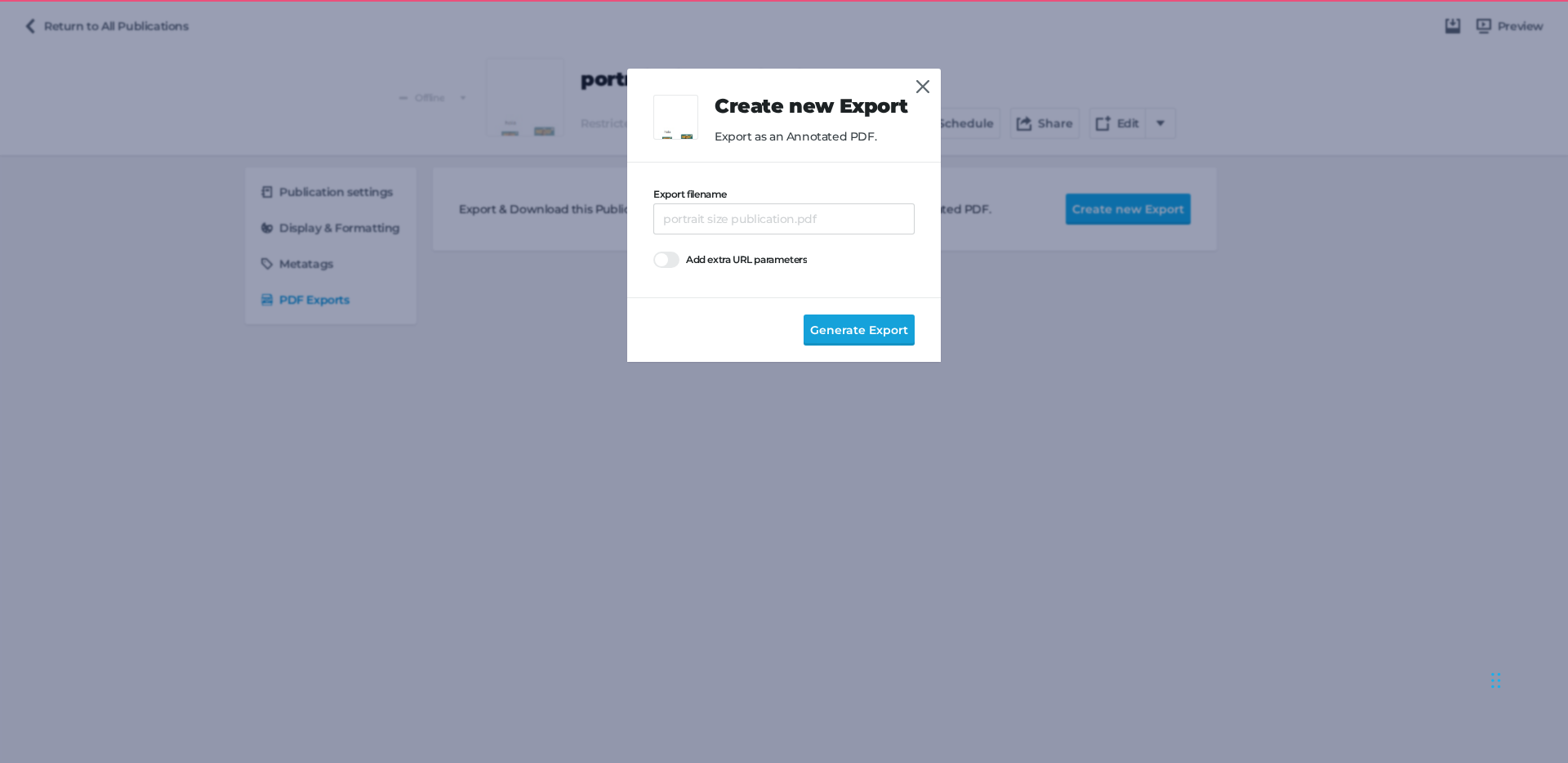
click at [851, 323] on span "Generate Export" at bounding box center [859, 329] width 98 height 18
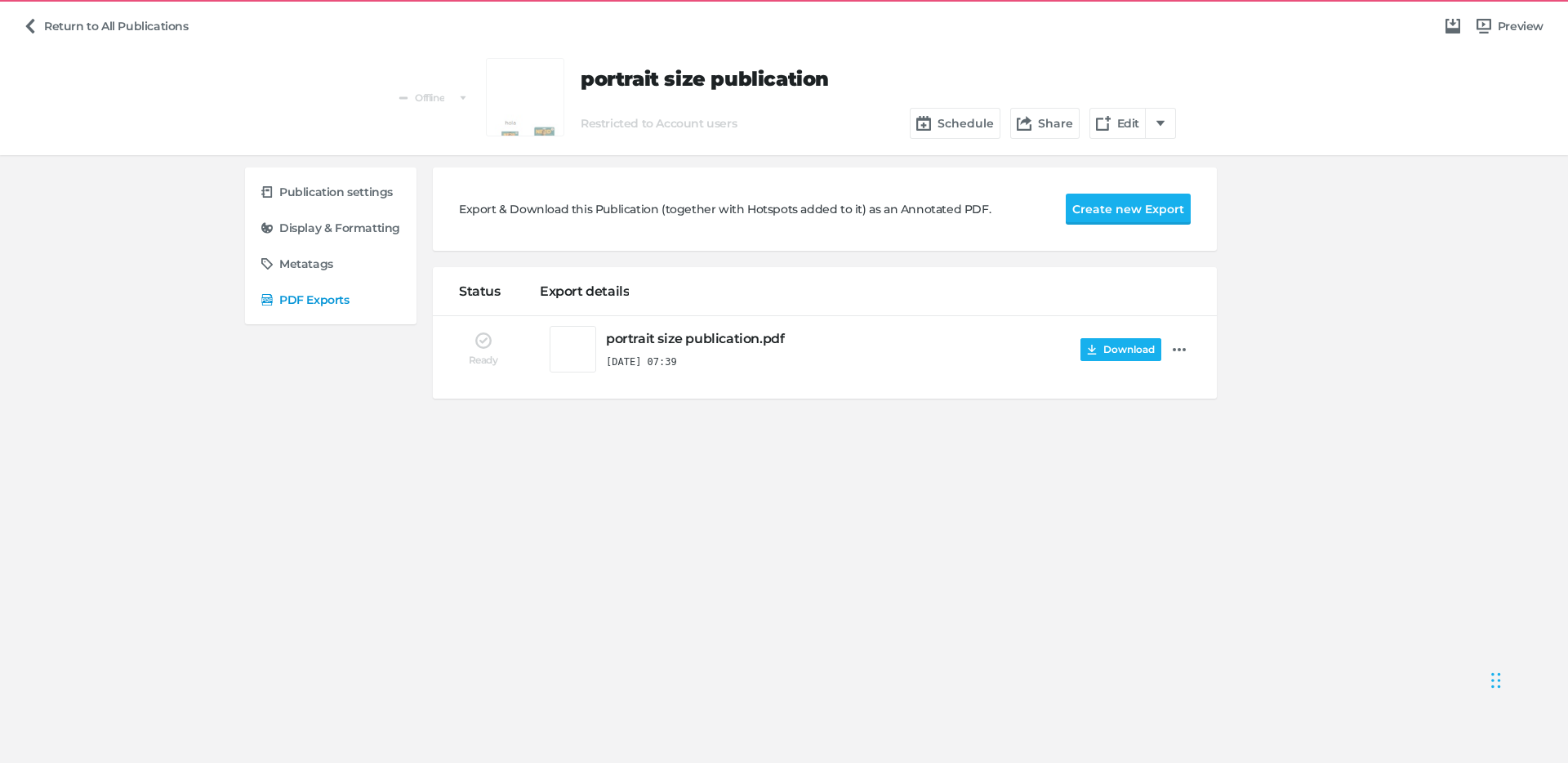
click at [1117, 352] on button "Download" at bounding box center [1121, 349] width 81 height 23
click at [1118, 120] on link "Edit" at bounding box center [1117, 123] width 56 height 31
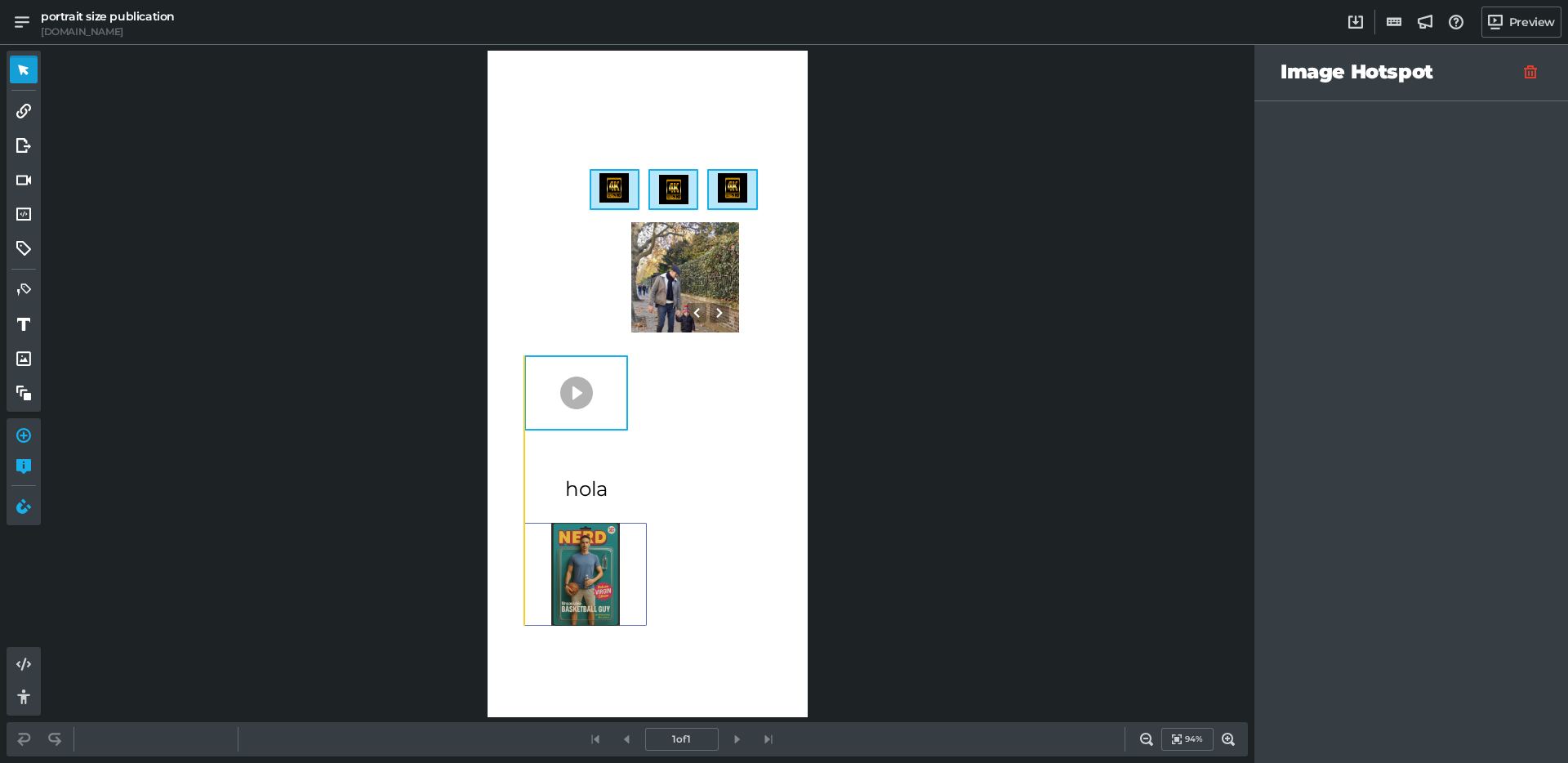
drag, startPoint x: 672, startPoint y: 603, endPoint x: 585, endPoint y: 580, distance: 90.0
click at [585, 580] on div "0" at bounding box center [585, 574] width 122 height 103
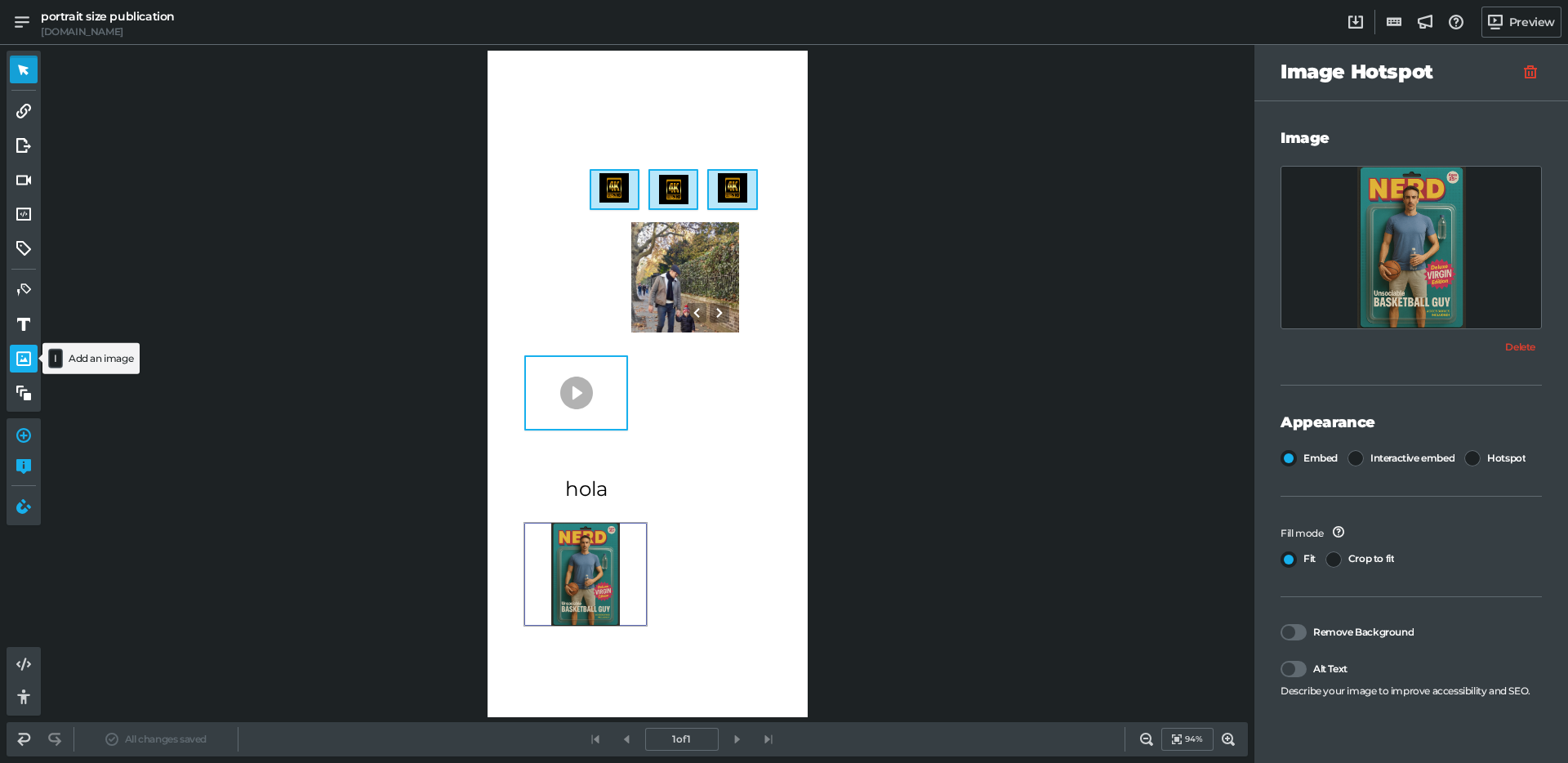
click at [29, 361] on icon at bounding box center [23, 358] width 14 height 14
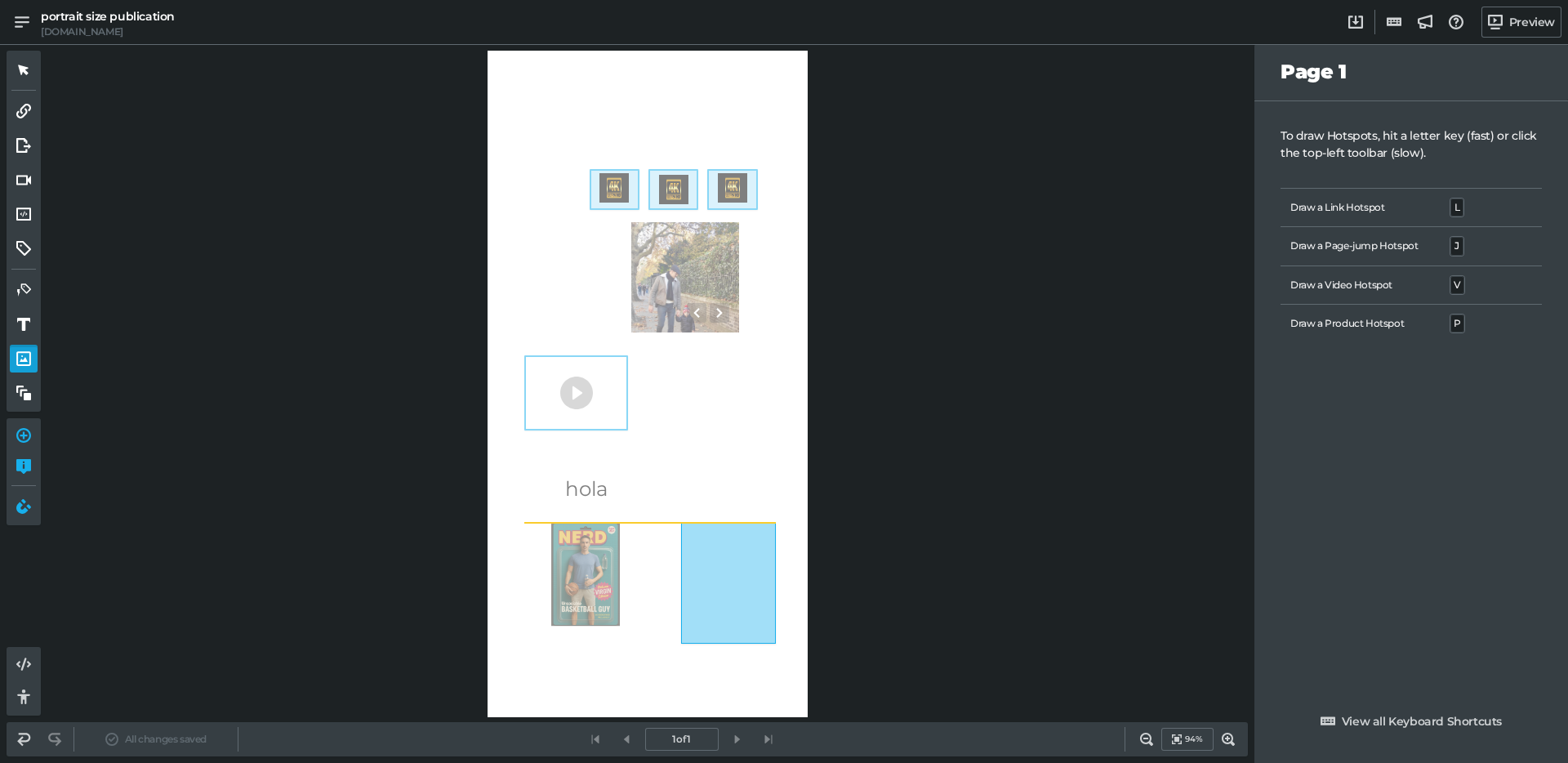
drag, startPoint x: 681, startPoint y: 520, endPoint x: 798, endPoint y: 643, distance: 169.8
click at [789, 651] on div "0 0 hola 0 0 0 0 0 0" at bounding box center [648, 384] width 320 height 667
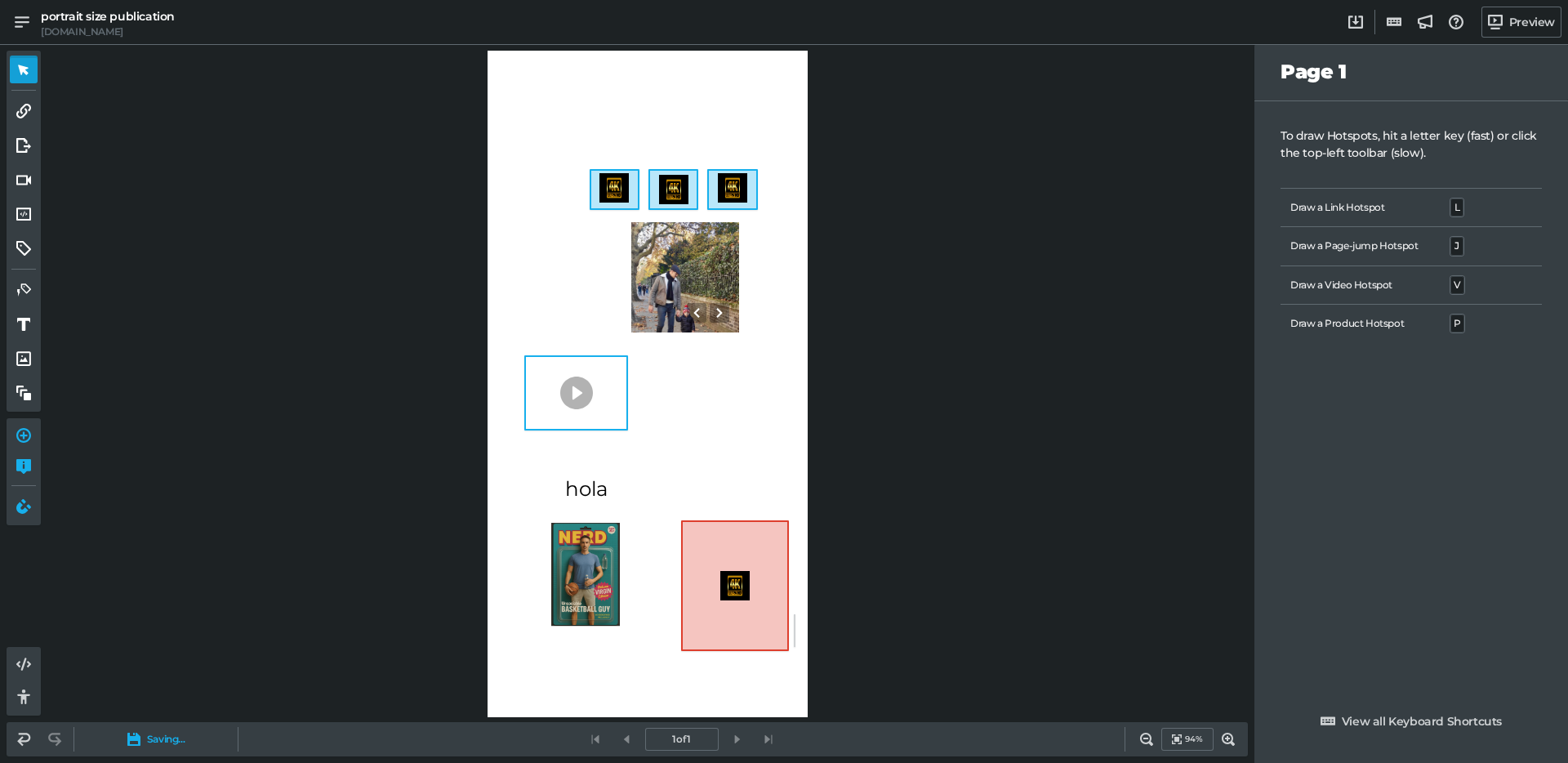
drag, startPoint x: 798, startPoint y: 643, endPoint x: 794, endPoint y: 614, distance: 29.3
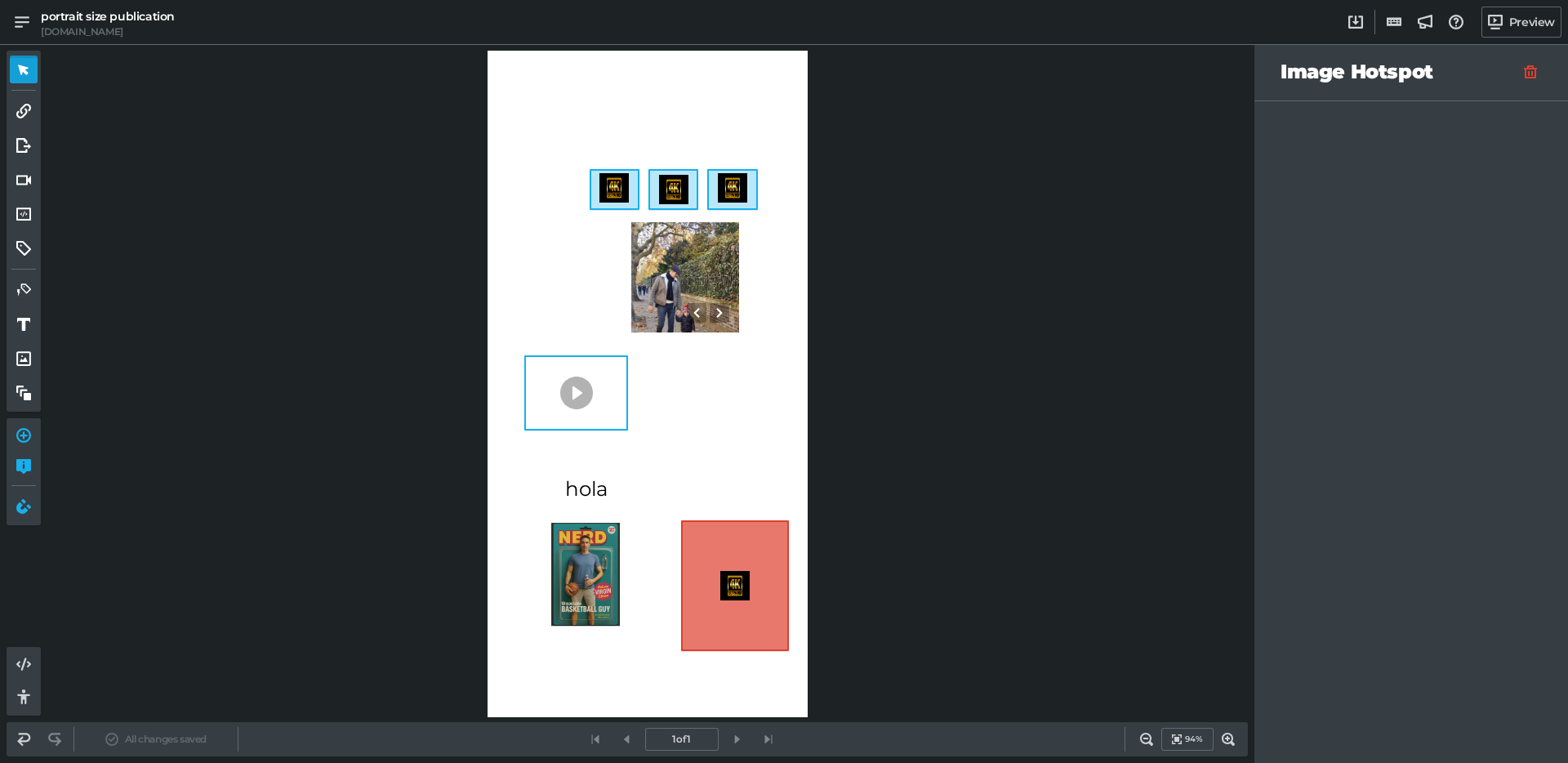
click at [739, 562] on div "0" at bounding box center [735, 585] width 108 height 131
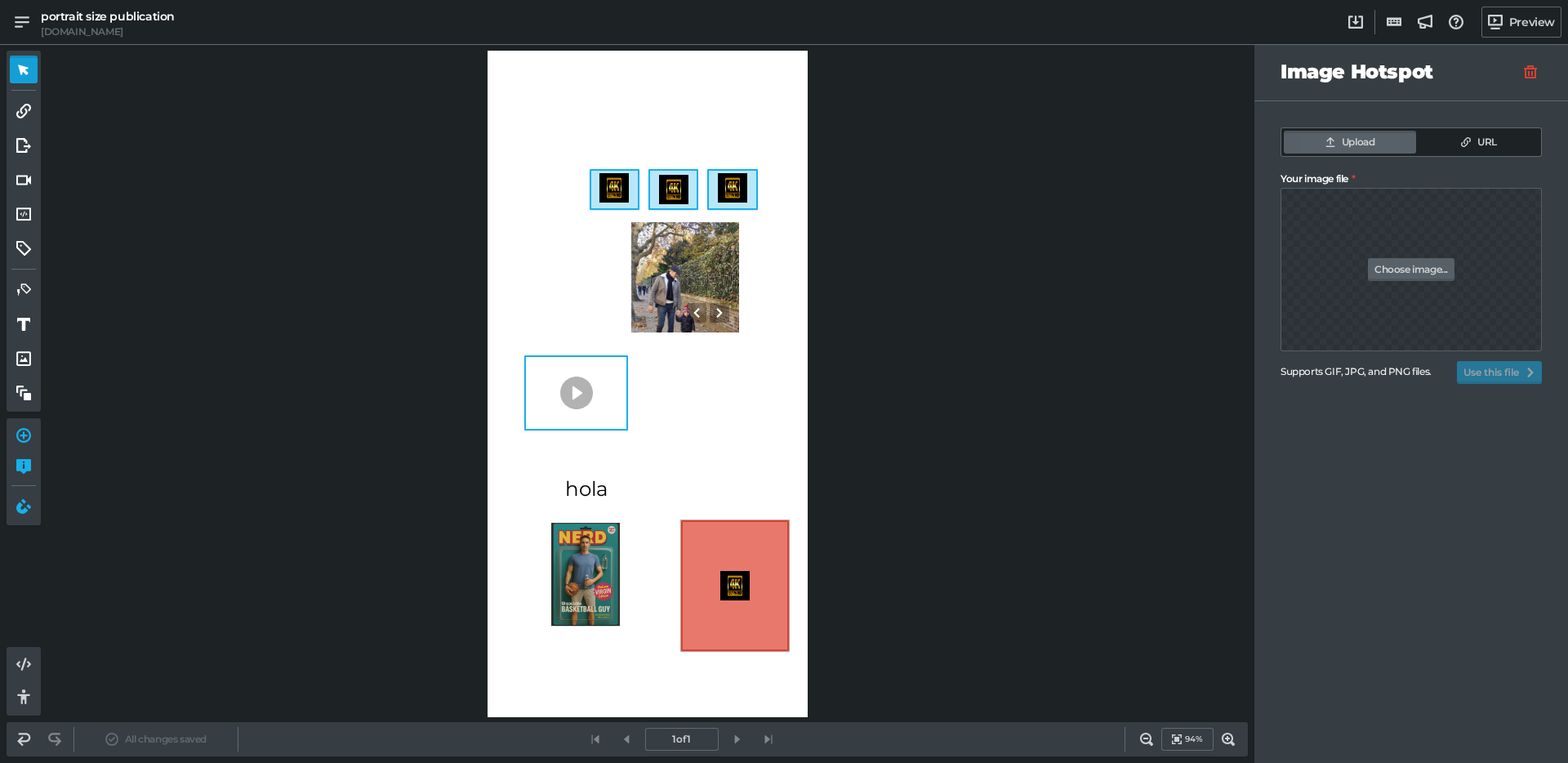
click at [1405, 271] on link "Choose image..." at bounding box center [1411, 269] width 87 height 23
click at [1405, 257] on input "Your image file" at bounding box center [1411, 221] width 261 height 68
type input "C:\fakepath\ChatGPT Image Aug 27, 2025, 07_45_16 AM.png"
click at [1487, 366] on button "Use this file" at bounding box center [1499, 372] width 85 height 23
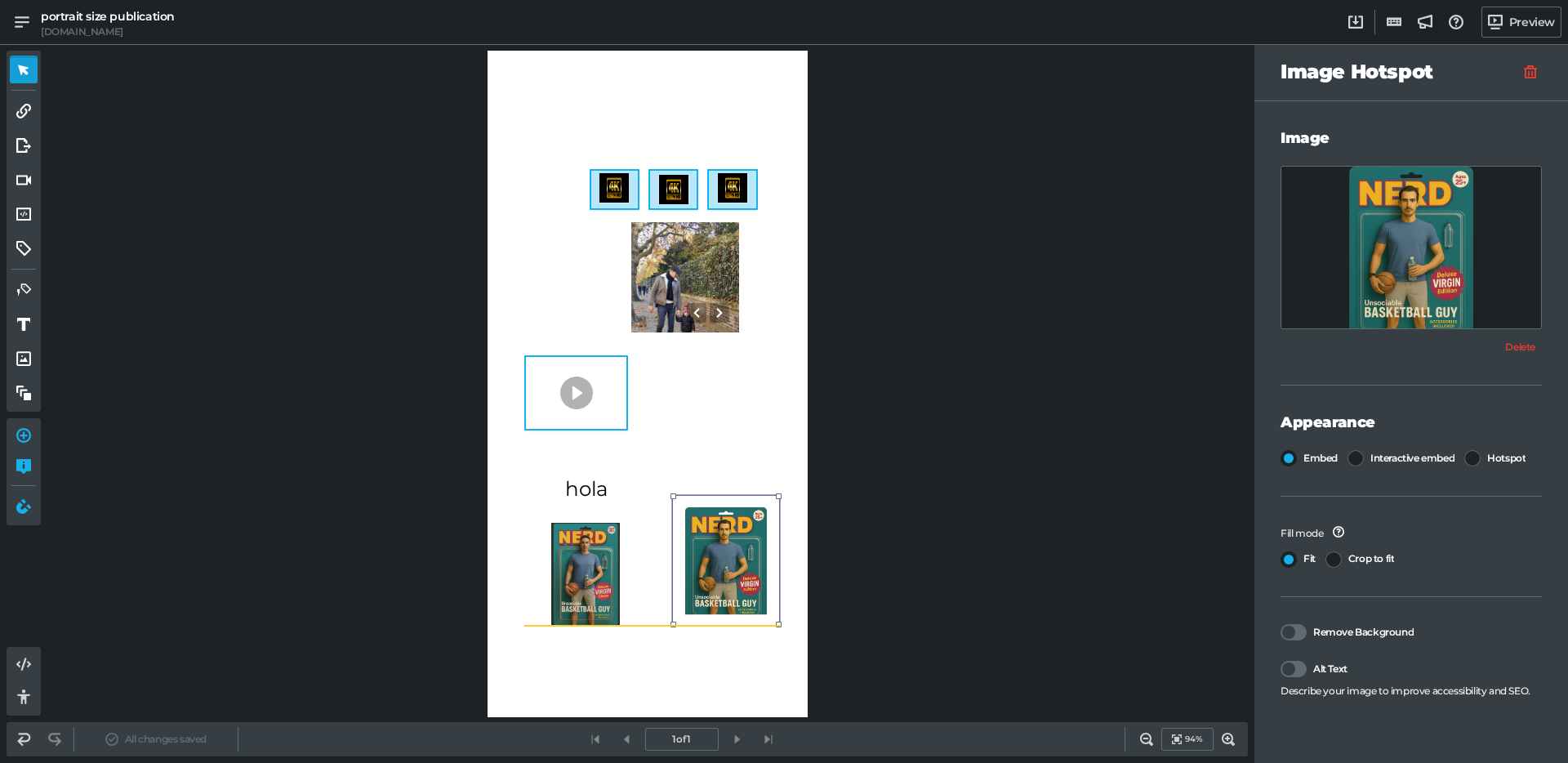
drag, startPoint x: 726, startPoint y: 587, endPoint x: 717, endPoint y: 562, distance: 26.6
click at [717, 562] on div "0" at bounding box center [726, 560] width 108 height 131
click at [21, 22] on icon at bounding box center [21, 22] width 14 height 12
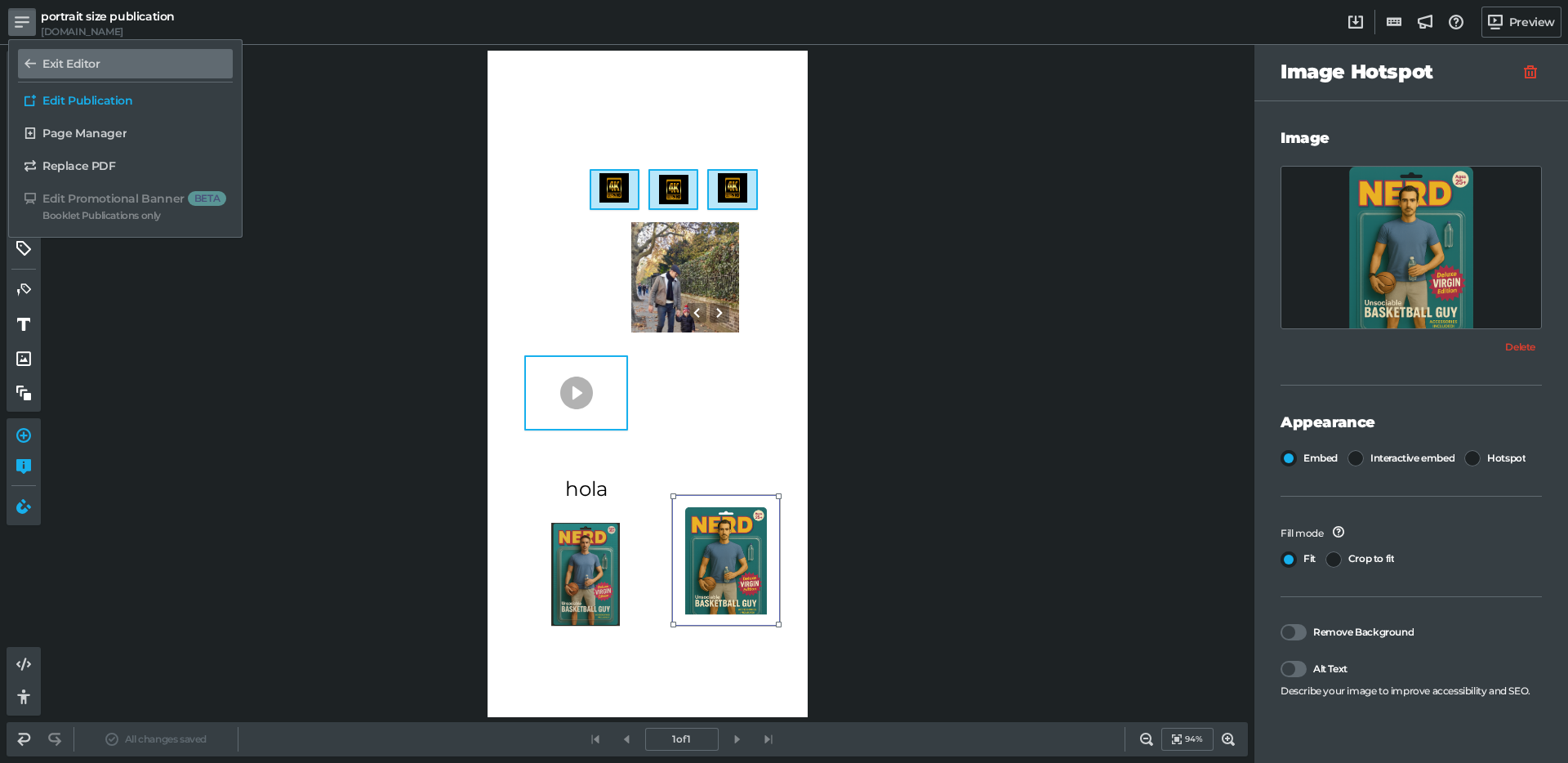
click at [85, 64] on h5 "Exit Editor" at bounding box center [71, 64] width 58 height 13
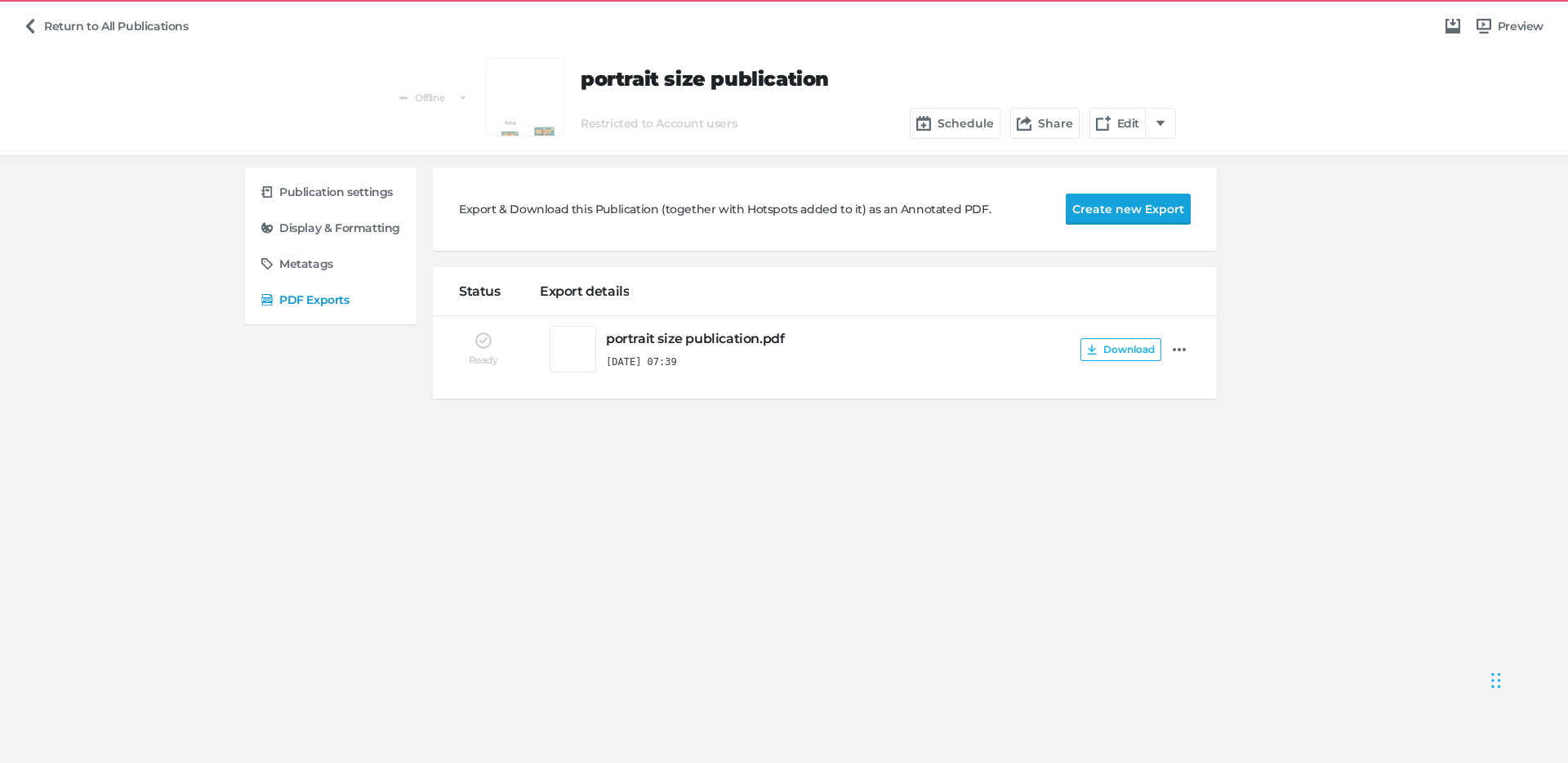
click at [1121, 211] on button "Create new Export" at bounding box center [1128, 209] width 125 height 31
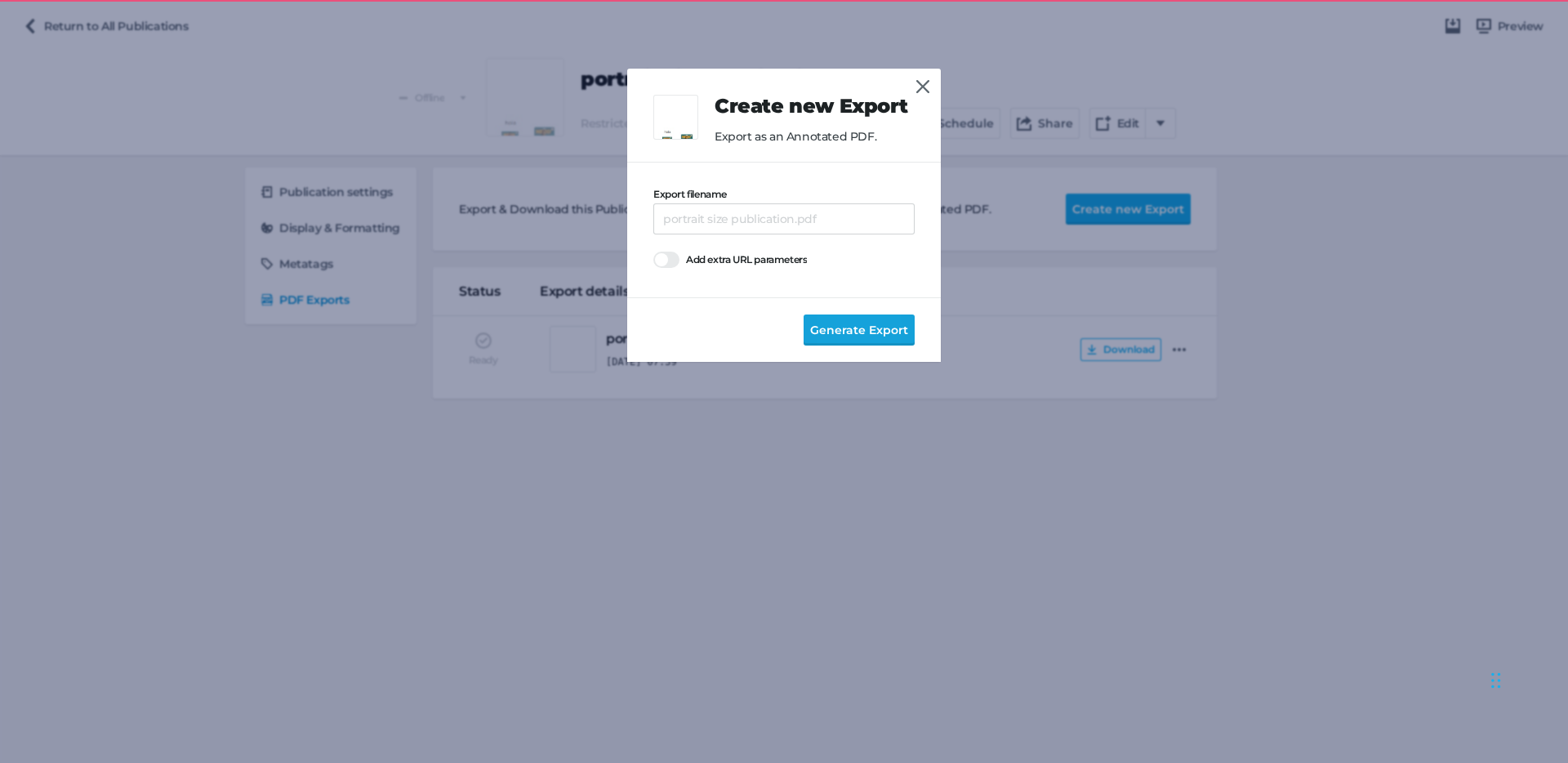
click at [857, 343] on button "Generate Export" at bounding box center [859, 329] width 111 height 31
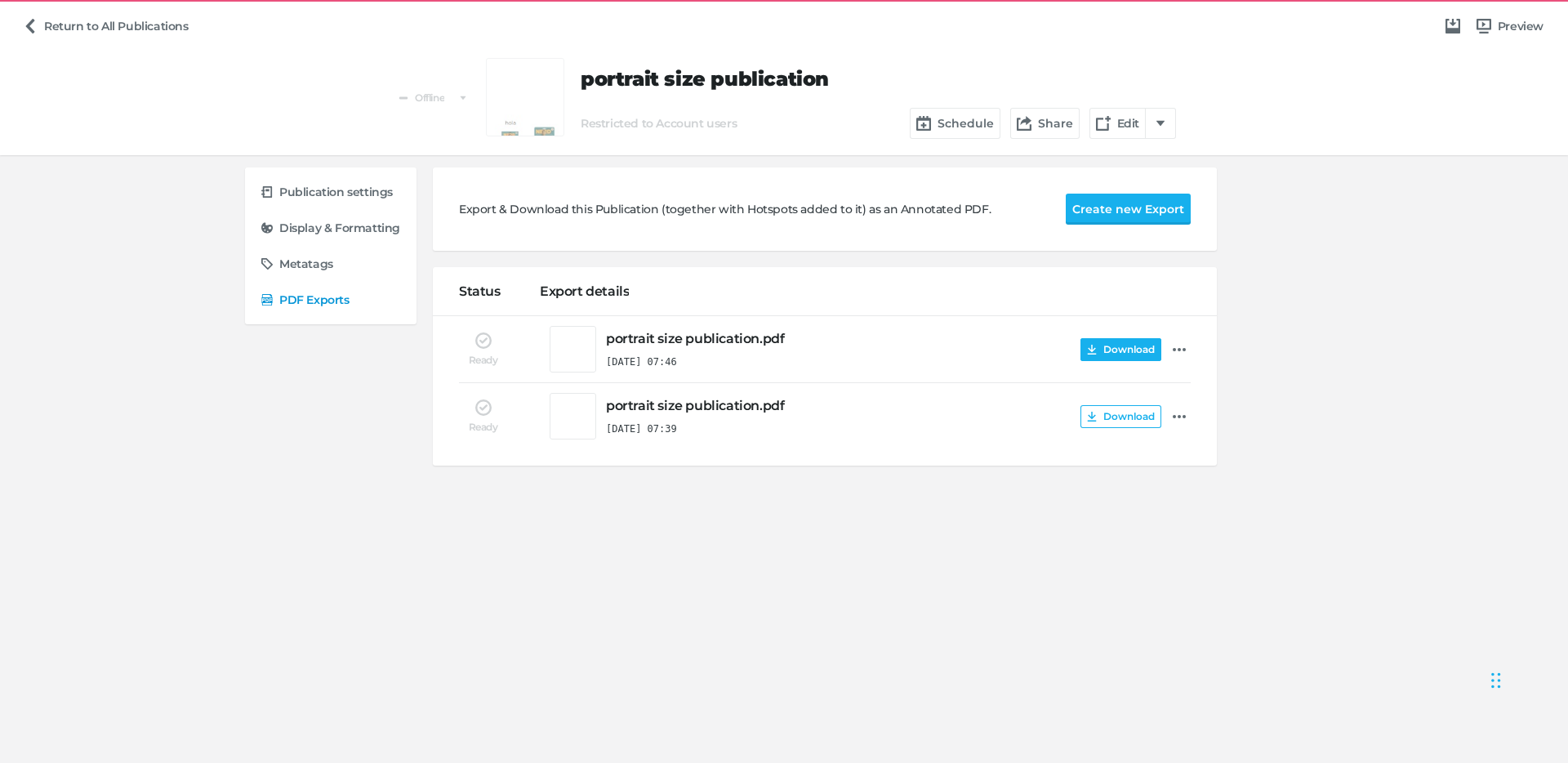
click at [1114, 349] on button "Download" at bounding box center [1121, 349] width 81 height 23
